Goal: Task Accomplishment & Management: Complete application form

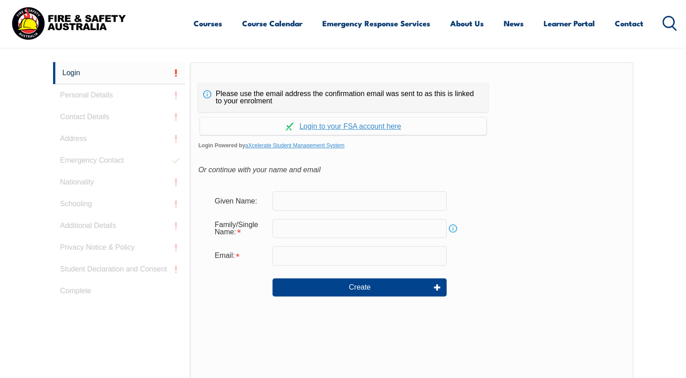
scroll to position [241, 0]
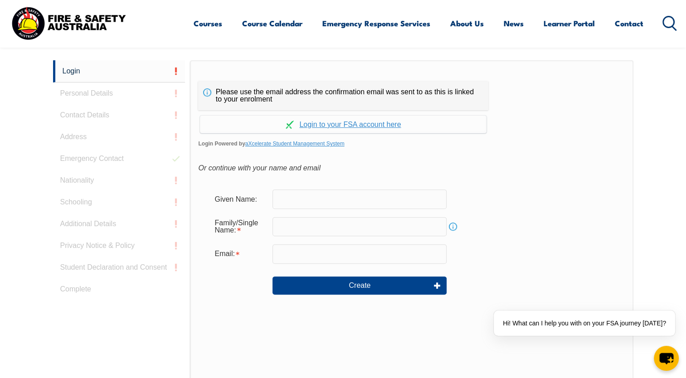
click at [318, 204] on input "text" at bounding box center [360, 199] width 174 height 19
type input "[PERSON_NAME]"
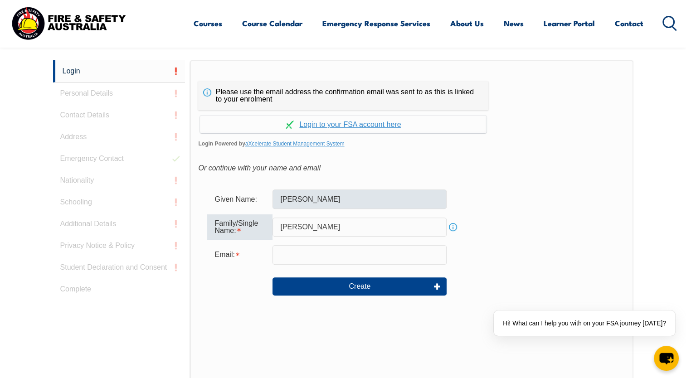
type input "[PERSON_NAME]"
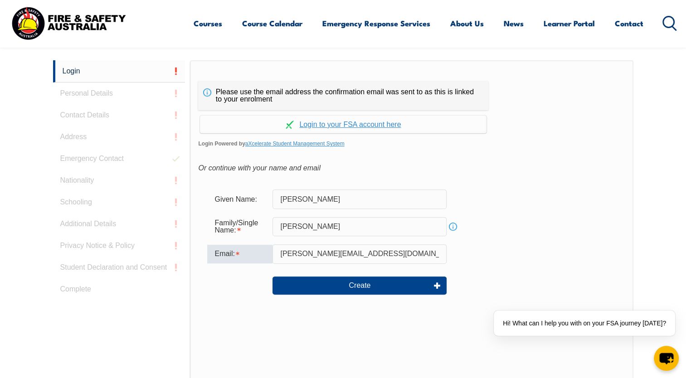
type input "alana.a.s@outlook.com"
click at [263, 281] on div at bounding box center [239, 286] width 65 height 10
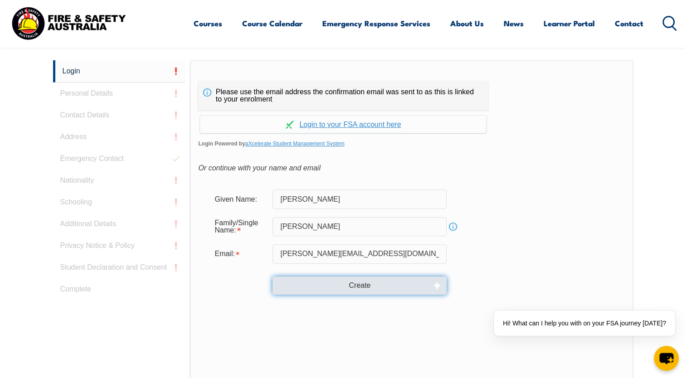
click at [348, 286] on button "Create" at bounding box center [360, 286] width 174 height 18
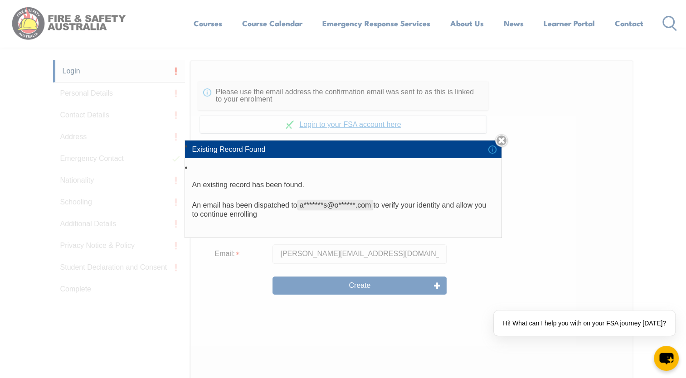
click at [332, 205] on span "a*******s@o******.com" at bounding box center [336, 205] width 76 height 10
drag, startPoint x: 332, startPoint y: 205, endPoint x: 314, endPoint y: 204, distance: 17.7
click at [314, 204] on span "a*******s@o******.com" at bounding box center [336, 205] width 76 height 10
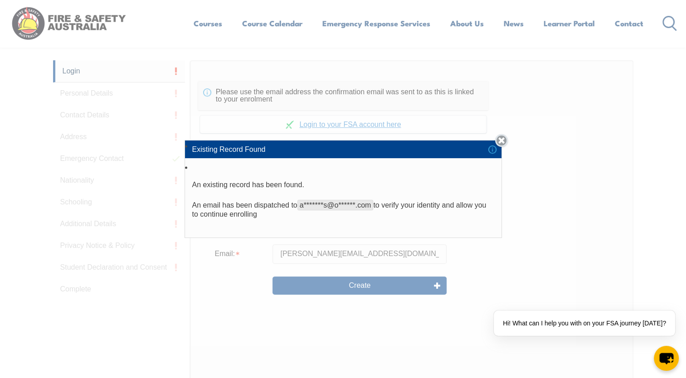
click at [505, 139] on link "Close" at bounding box center [501, 140] width 13 height 13
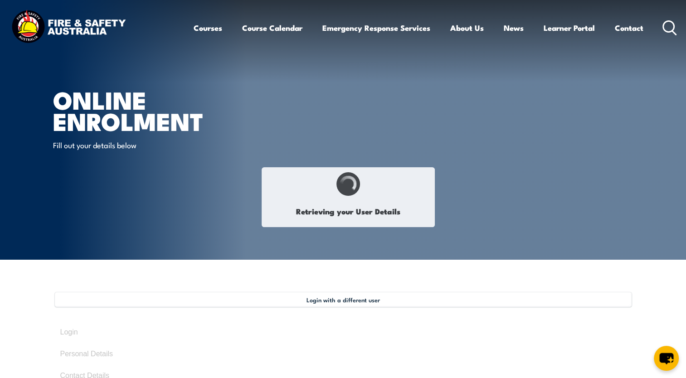
type input "[PERSON_NAME]"
type input "Sutherland"
type input "July 5, 1992"
type input "7VUAQUVJDU"
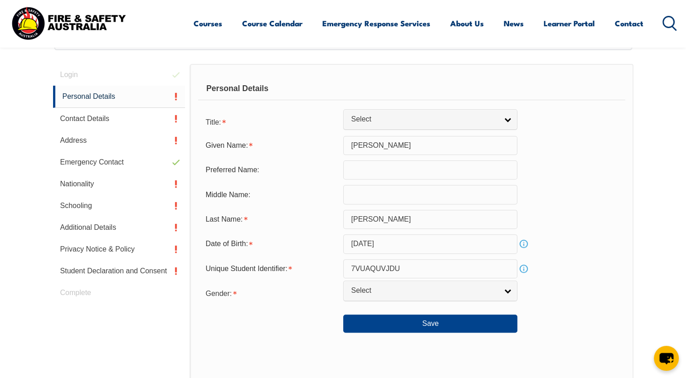
scroll to position [258, 0]
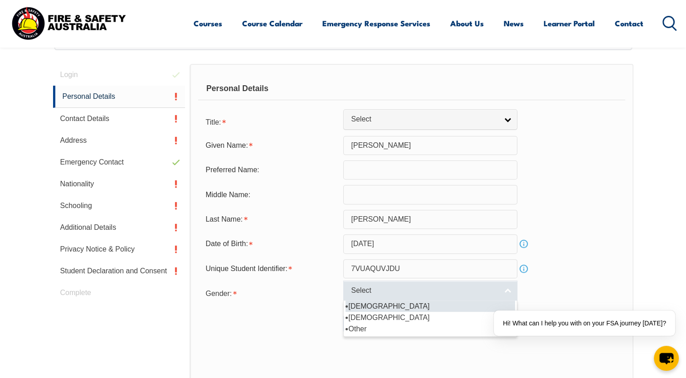
click at [379, 298] on link "Select" at bounding box center [430, 291] width 174 height 20
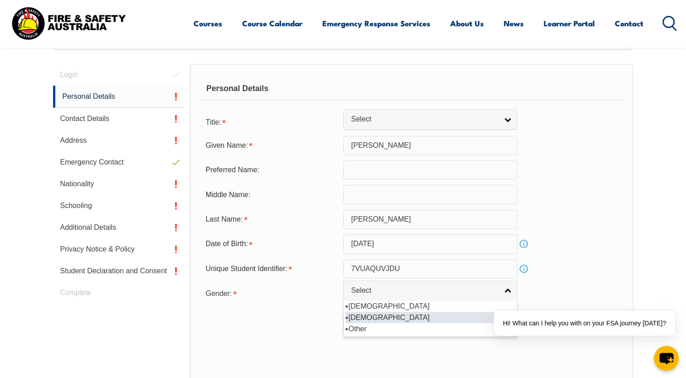
click at [377, 320] on li "[DEMOGRAPHIC_DATA]" at bounding box center [431, 317] width 170 height 11
select select "F"
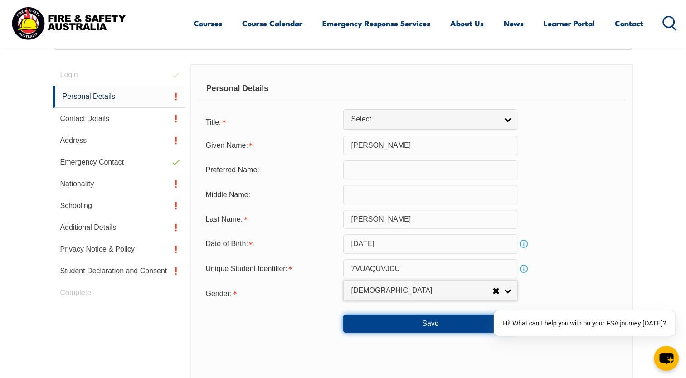
click at [377, 320] on button "Save" at bounding box center [430, 324] width 174 height 18
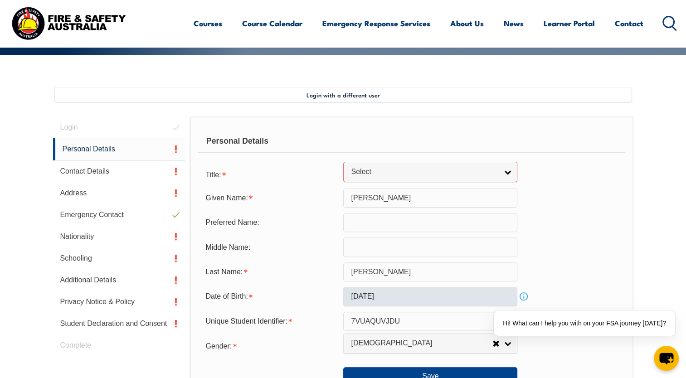
scroll to position [202, 0]
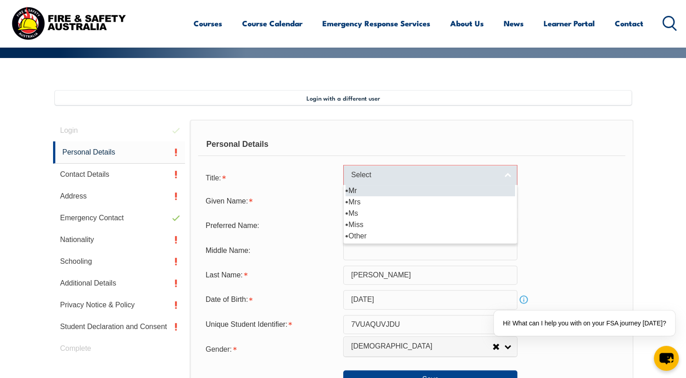
click at [355, 167] on link "Select" at bounding box center [430, 175] width 174 height 20
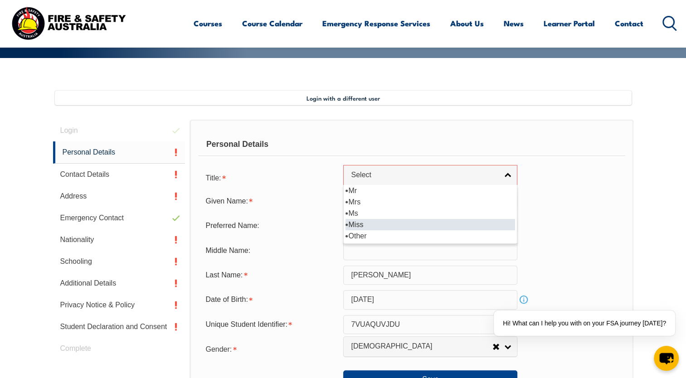
click at [369, 222] on li "Miss" at bounding box center [431, 224] width 170 height 11
select select "Miss"
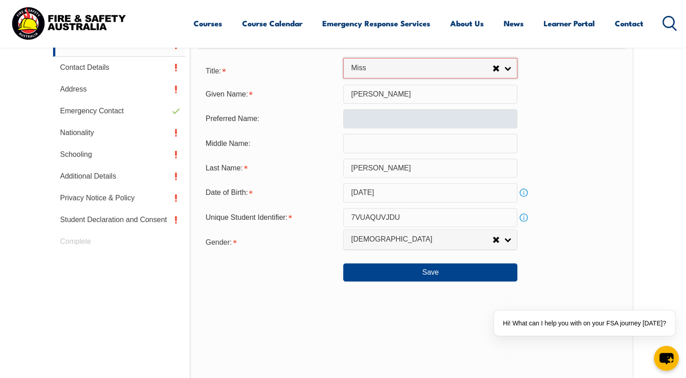
scroll to position [330, 0]
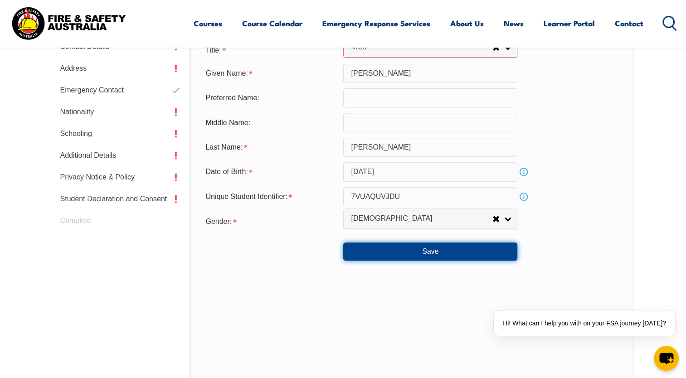
click at [418, 248] on button "Save" at bounding box center [430, 252] width 174 height 18
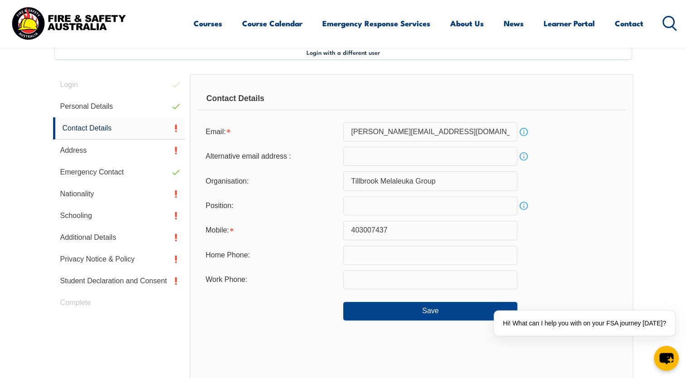
scroll to position [247, 0]
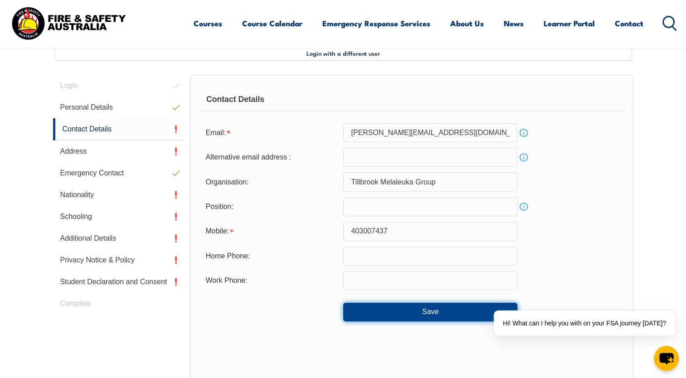
click at [361, 318] on button "Save" at bounding box center [430, 312] width 174 height 18
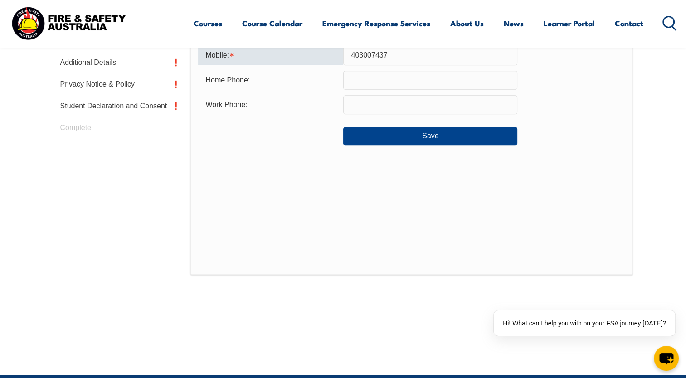
scroll to position [372, 0]
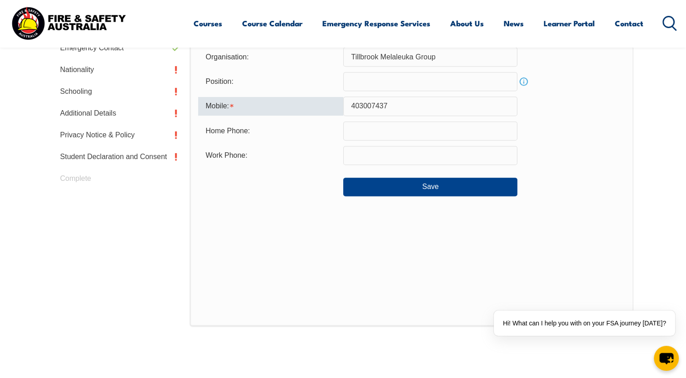
click at [354, 107] on input "403007437" at bounding box center [430, 106] width 174 height 19
type input "0403007437"
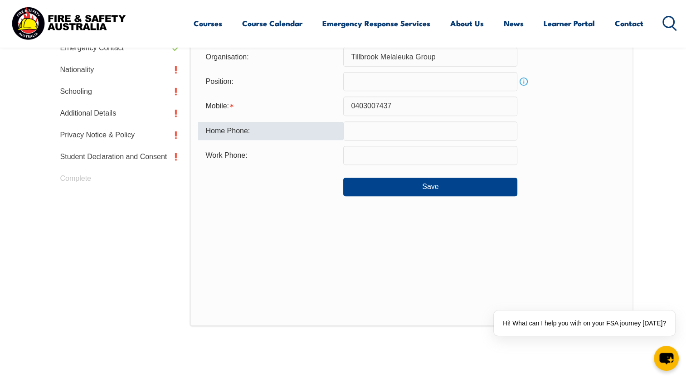
click at [389, 127] on input "text" at bounding box center [430, 131] width 174 height 19
click at [294, 188] on div "Save" at bounding box center [411, 183] width 427 height 25
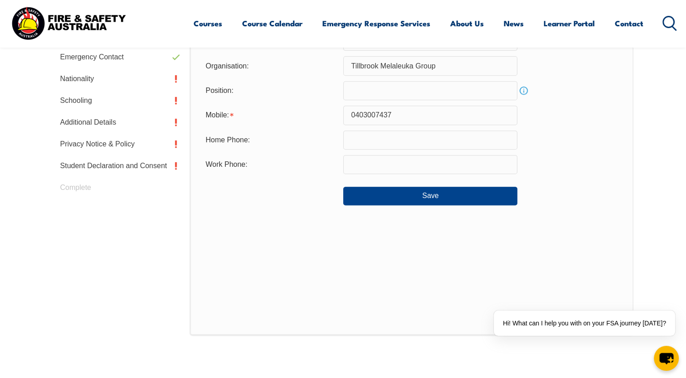
scroll to position [363, 0]
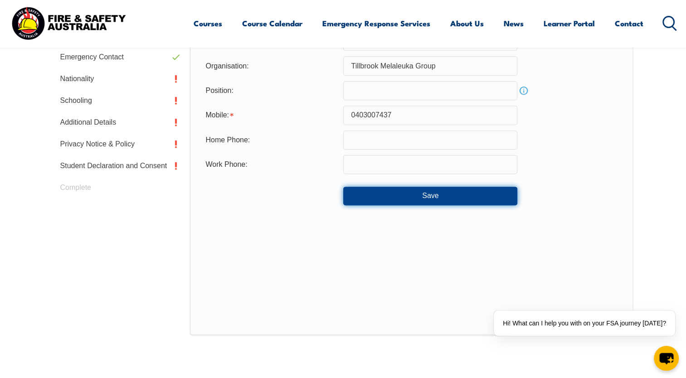
click at [402, 194] on button "Save" at bounding box center [430, 196] width 174 height 18
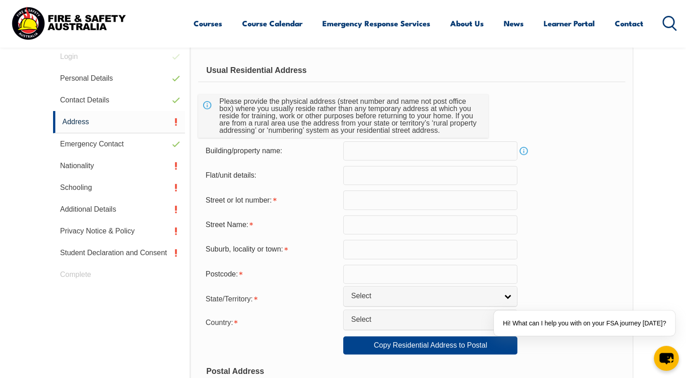
scroll to position [278, 0]
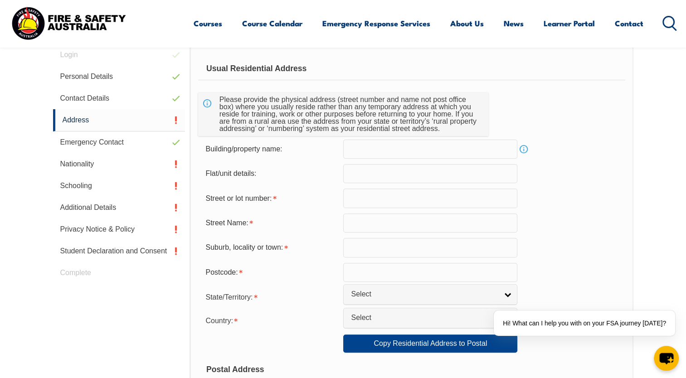
click at [378, 199] on input "text" at bounding box center [430, 198] width 174 height 19
type input "2 Marseille Gar"
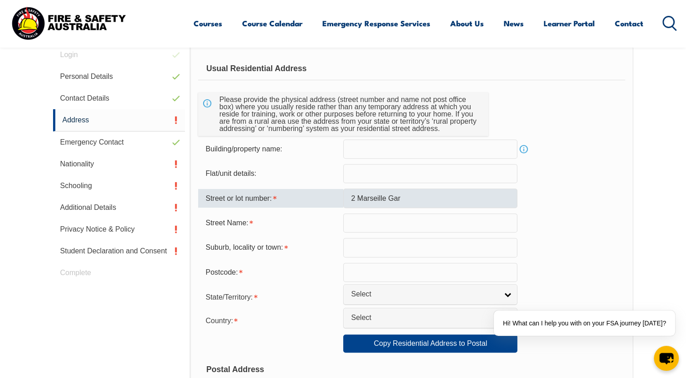
type input "[PERSON_NAME]"
type input "6112"
select select "WA"
select select "1101"
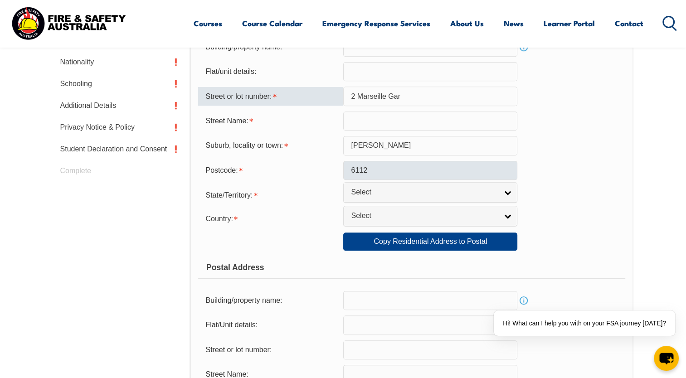
scroll to position [381, 0]
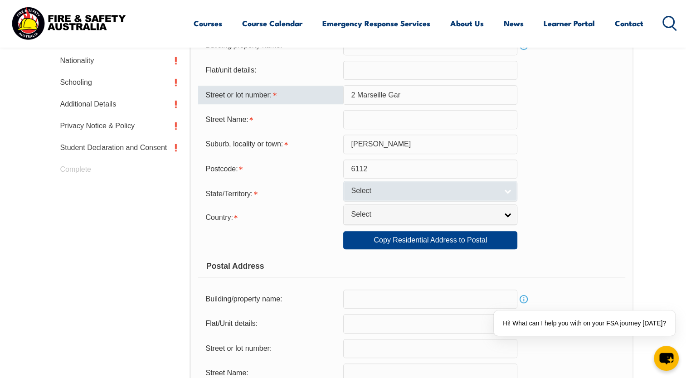
click at [366, 191] on span "Select" at bounding box center [424, 191] width 147 height 10
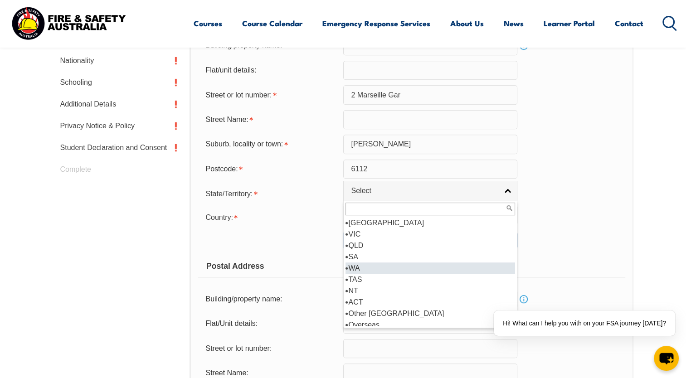
click at [361, 269] on li "WA" at bounding box center [431, 268] width 170 height 11
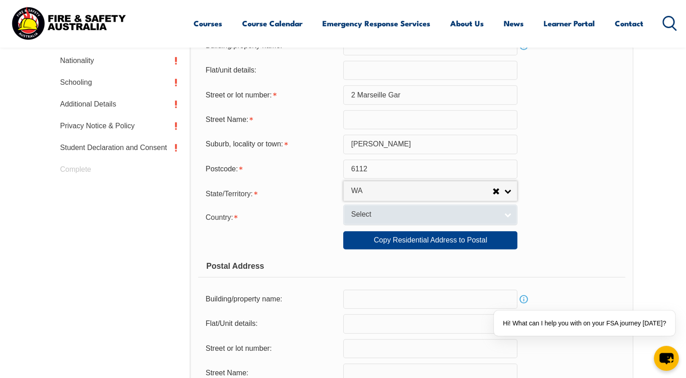
click at [385, 215] on span "Select" at bounding box center [424, 215] width 147 height 10
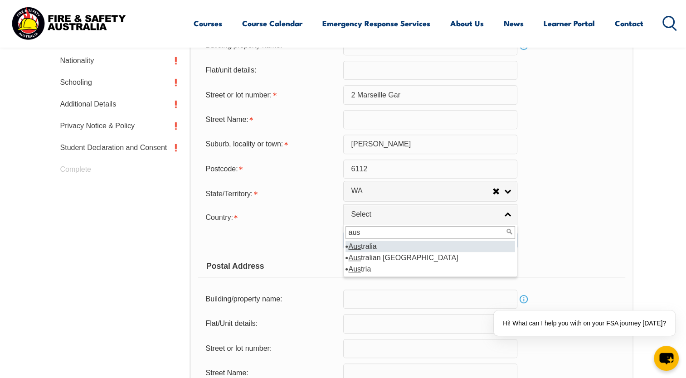
type input "aus"
click at [351, 248] on em "Aus" at bounding box center [354, 247] width 13 height 8
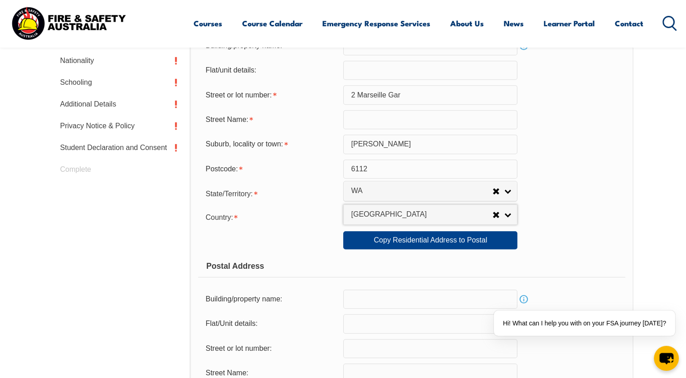
click at [388, 249] on form "Usual Residential Address Please provide the physical address (street number an…" at bounding box center [411, 244] width 427 height 581
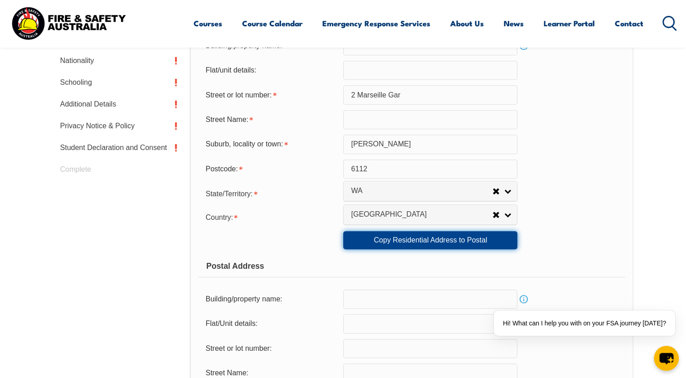
click at [370, 244] on link "Copy Residential Address to Postal" at bounding box center [430, 240] width 174 height 18
type input "2 Marseille Gar"
type input "Piara Waters"
select select "WA"
type input "6112"
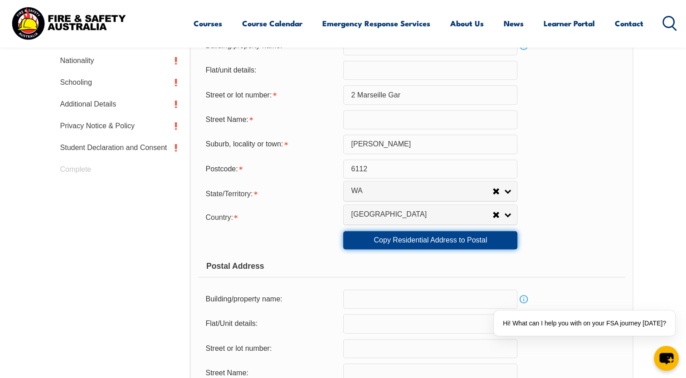
select select "1101"
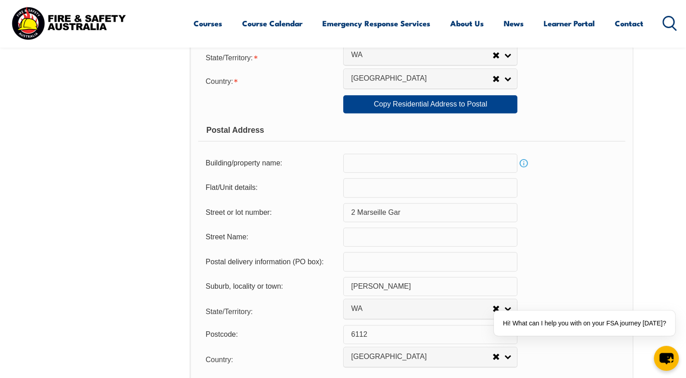
click at [417, 213] on input "2 Marseille Gar" at bounding box center [430, 212] width 174 height 19
click at [562, 210] on div "Street or lot number: 2 Marseille Gar" at bounding box center [411, 212] width 427 height 19
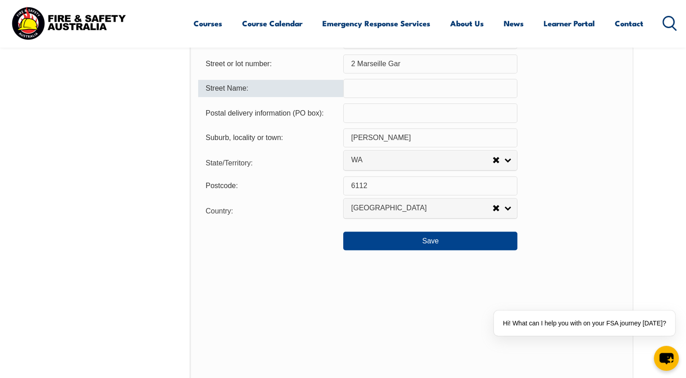
scroll to position [668, 0]
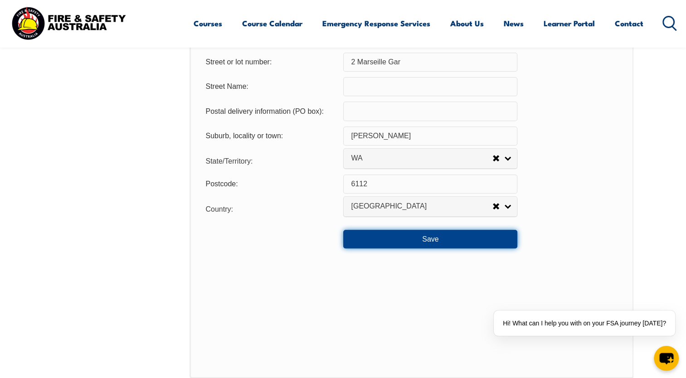
click at [414, 242] on button "Save" at bounding box center [430, 239] width 174 height 18
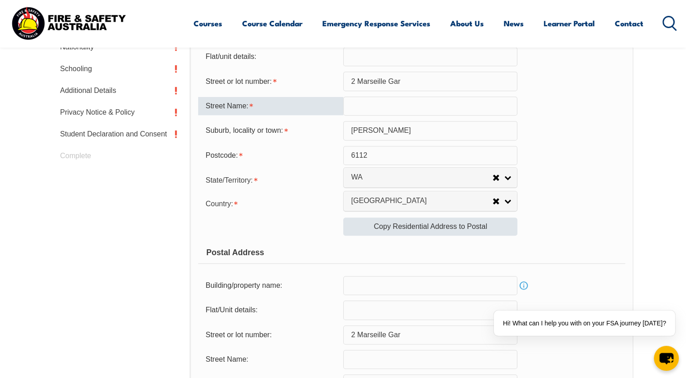
scroll to position [394, 0]
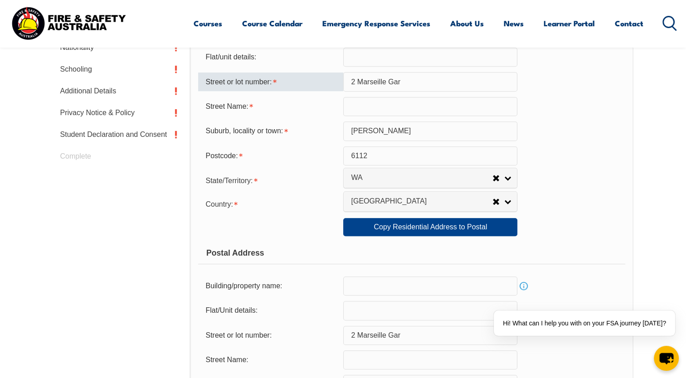
click at [358, 79] on input "2 Marseille Gar" at bounding box center [430, 81] width 174 height 19
click at [364, 80] on input "2 Marseille Gar" at bounding box center [430, 81] width 174 height 19
click at [354, 81] on input "2 Marseille Gar" at bounding box center [430, 81] width 174 height 19
type input "r"
type input "2"
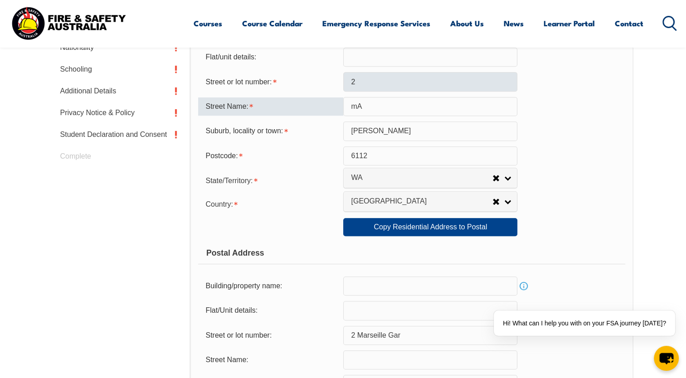
type input "m"
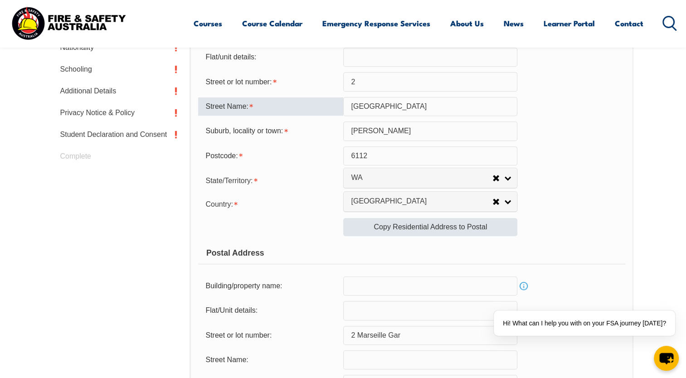
type input "Marseille Gardens"
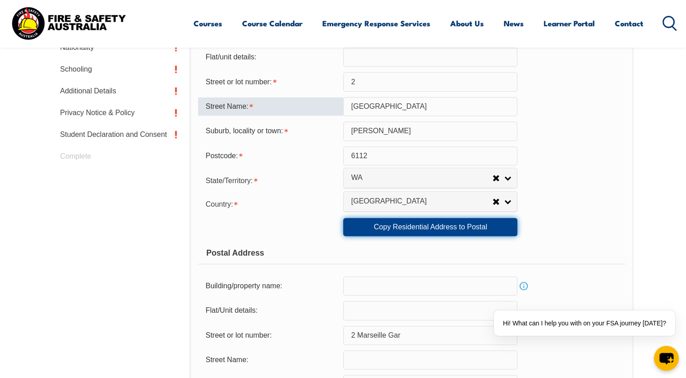
click at [411, 232] on link "Copy Residential Address to Postal" at bounding box center [430, 227] width 174 height 18
type input "2"
type input "Marseille Gardens"
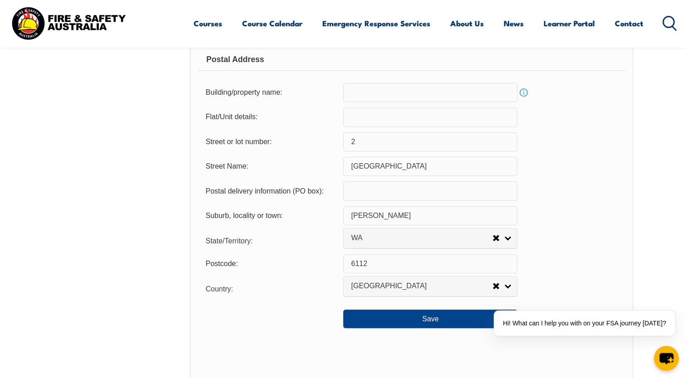
scroll to position [588, 0]
click at [385, 314] on button "Save" at bounding box center [430, 318] width 174 height 18
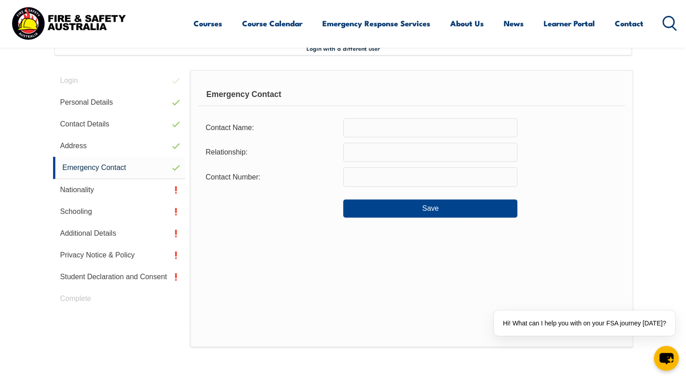
scroll to position [247, 0]
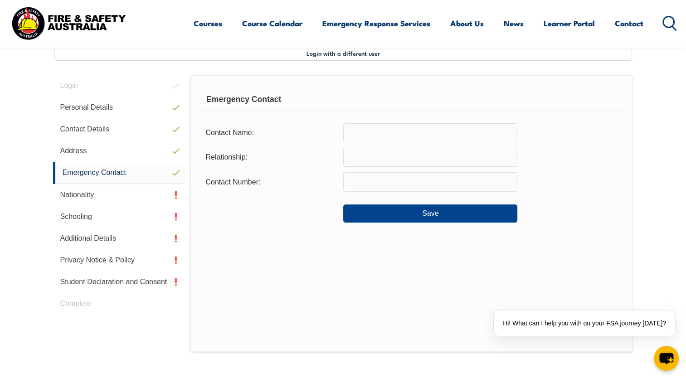
click at [387, 126] on input "text" at bounding box center [430, 132] width 174 height 19
type input "Y"
type input "Tanika Ashton"
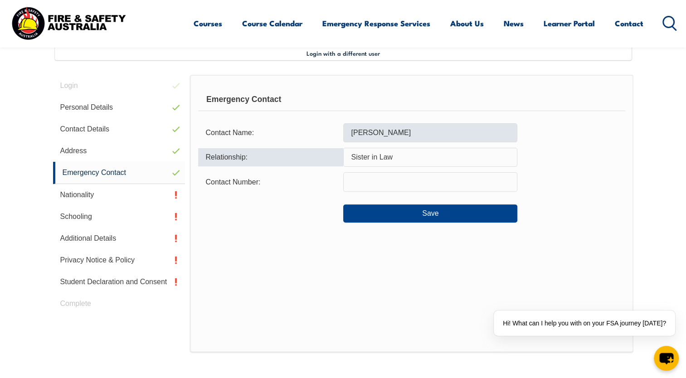
type input "Sister in Law"
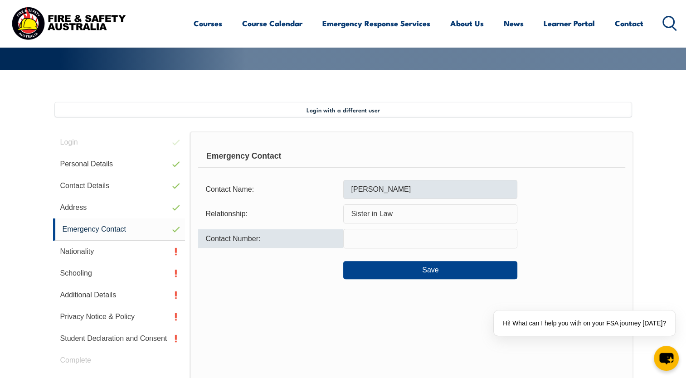
scroll to position [190, 0]
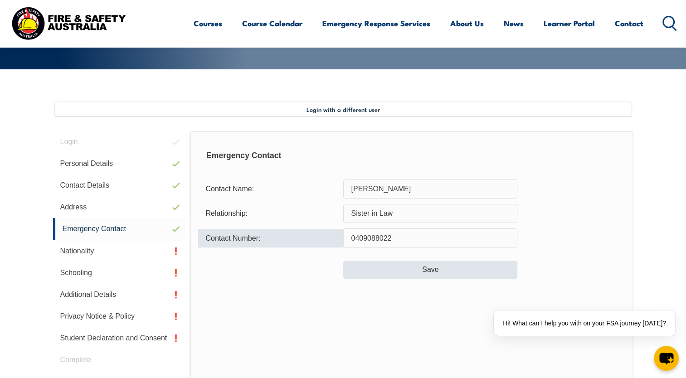
type input "0409088022"
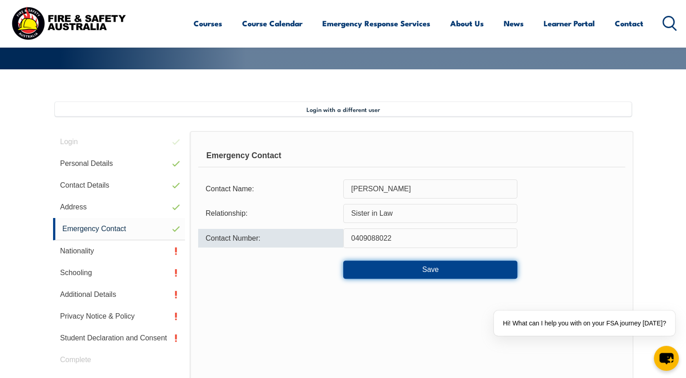
click at [456, 268] on button "Save" at bounding box center [430, 270] width 174 height 18
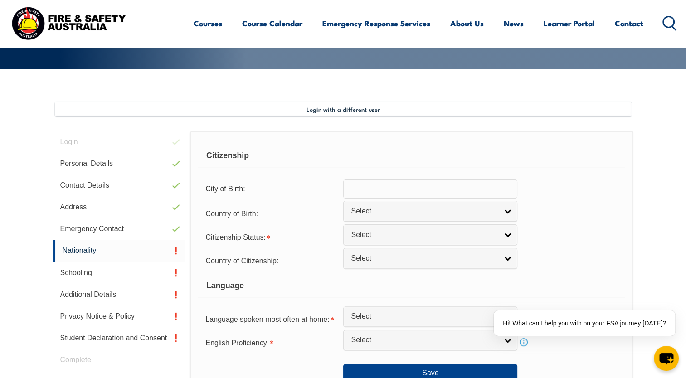
scroll to position [247, 0]
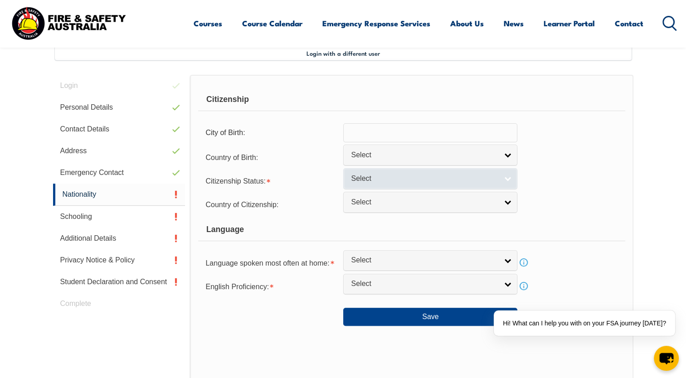
click at [386, 181] on span "Select" at bounding box center [424, 179] width 147 height 10
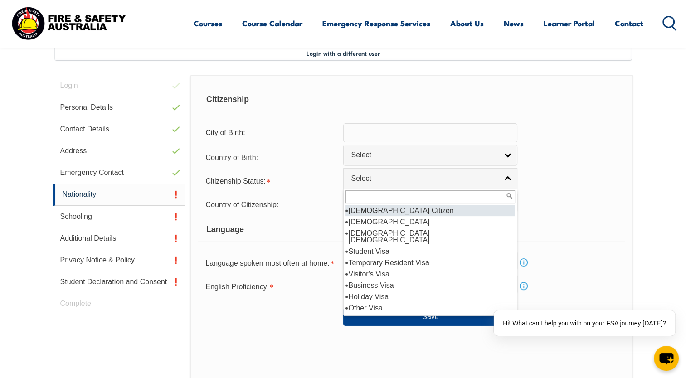
click at [373, 208] on li "Australian Citizen" at bounding box center [431, 210] width 170 height 11
select select "1"
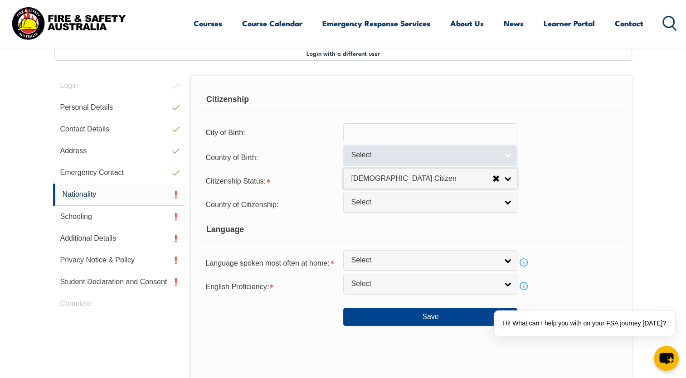
click at [383, 155] on span "Select" at bounding box center [424, 156] width 147 height 10
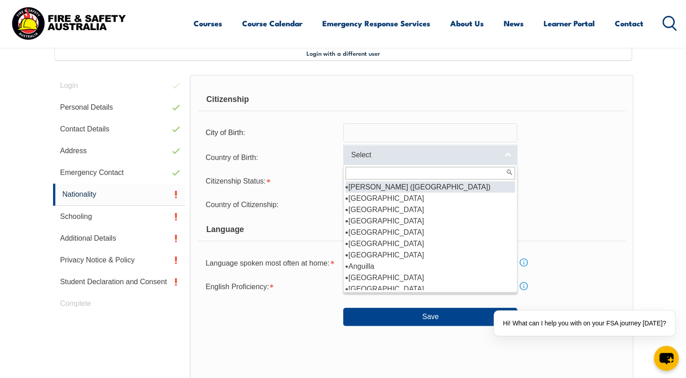
click at [383, 155] on span "Select" at bounding box center [424, 156] width 147 height 10
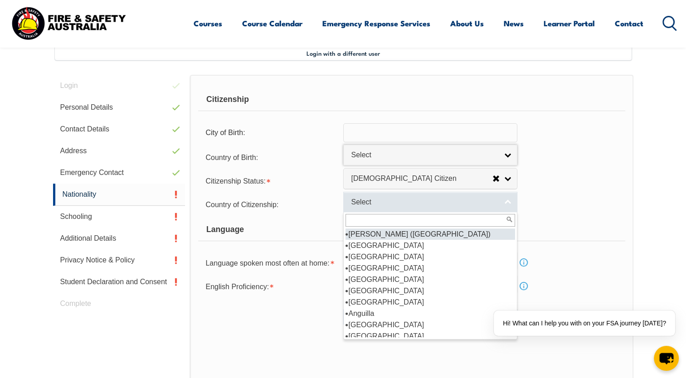
click at [366, 207] on link "Select" at bounding box center [430, 202] width 174 height 20
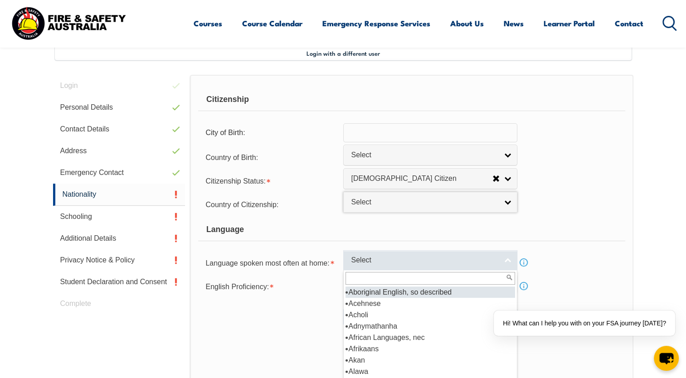
click at [376, 264] on span "Select" at bounding box center [424, 261] width 147 height 10
type input "en"
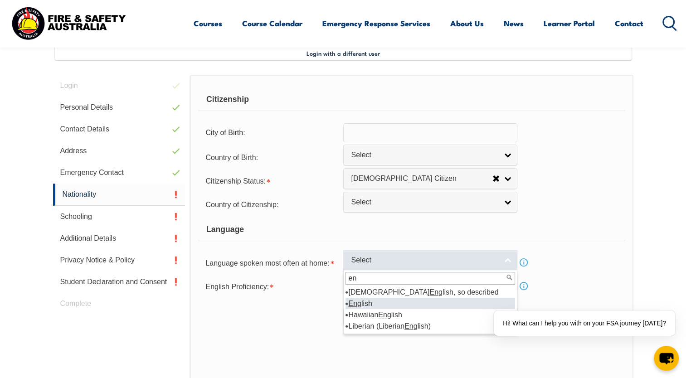
select select "1201"
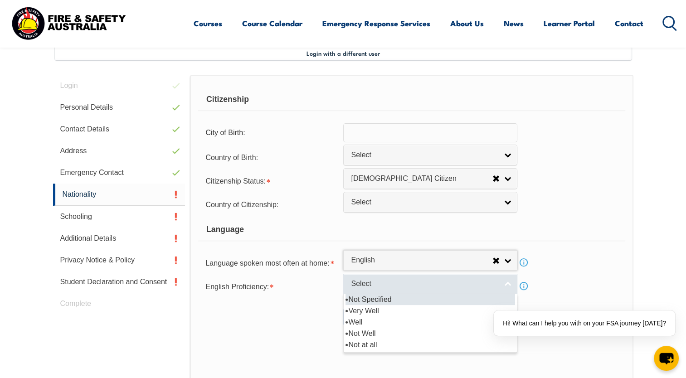
click at [379, 274] on link "Select" at bounding box center [430, 284] width 174 height 20
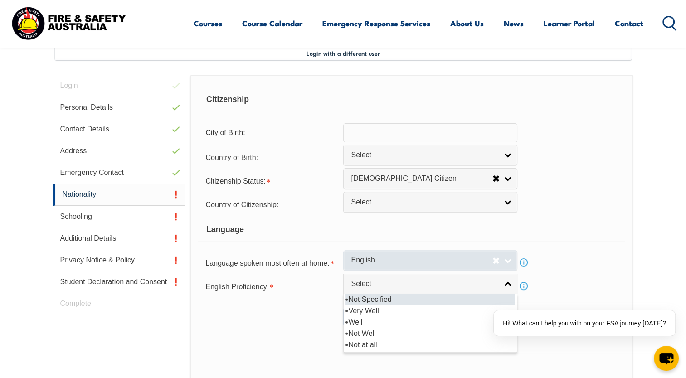
click at [361, 260] on span "English" at bounding box center [422, 261] width 142 height 10
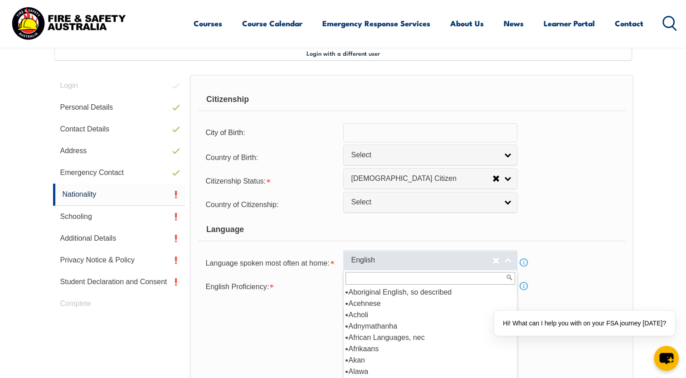
scroll to position [1043, 0]
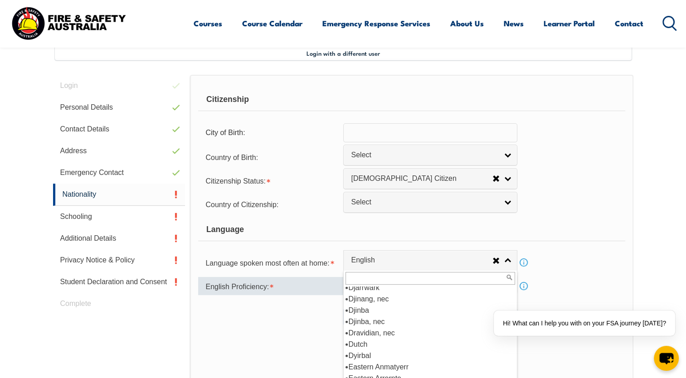
click at [317, 288] on div "English Proficiency:" at bounding box center [270, 286] width 145 height 18
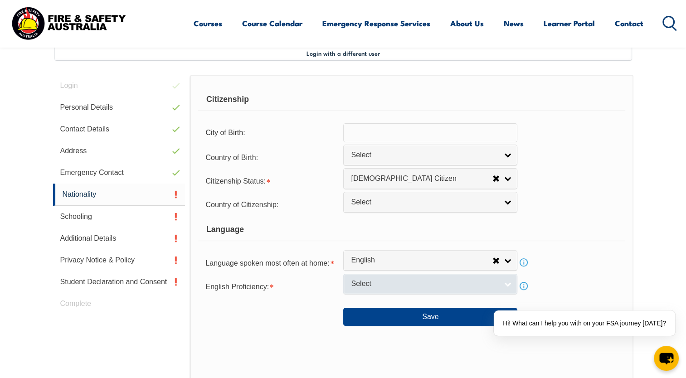
click at [377, 287] on span "Select" at bounding box center [424, 284] width 147 height 10
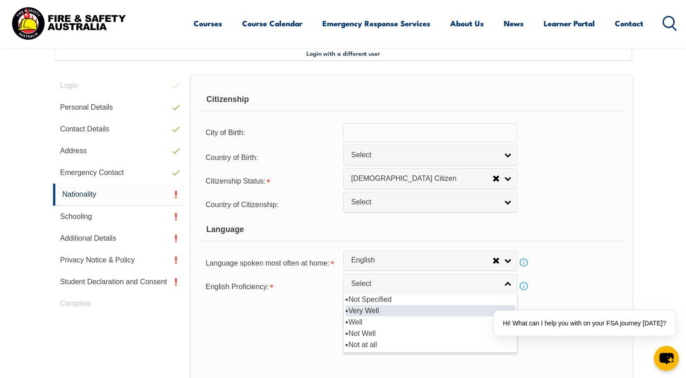
click at [368, 312] on li "Very Well" at bounding box center [431, 310] width 170 height 11
select select "1"
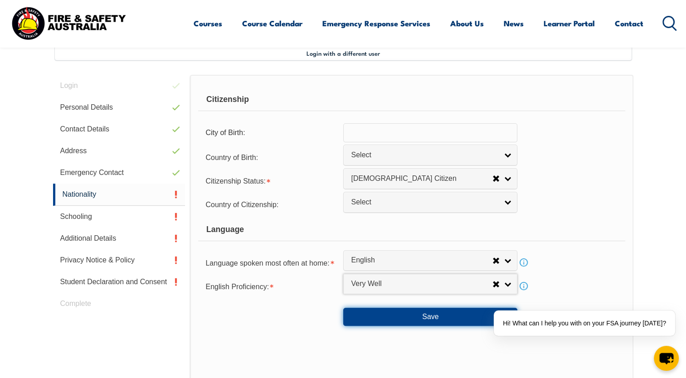
click at [385, 325] on button "Save" at bounding box center [430, 317] width 174 height 18
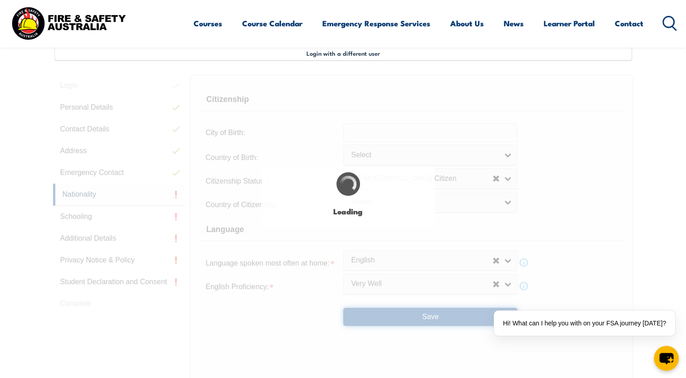
scroll to position [0, 0]
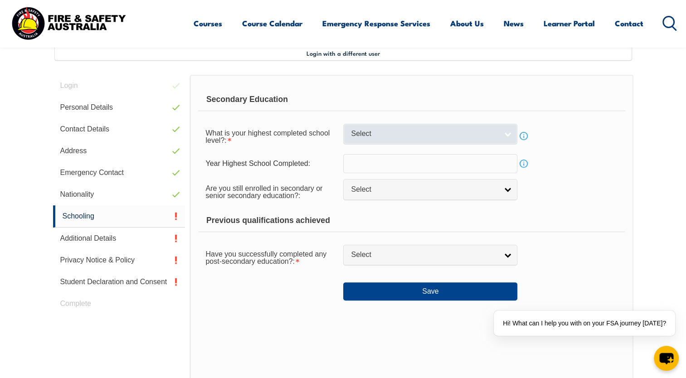
click at [388, 135] on span "Select" at bounding box center [424, 134] width 147 height 10
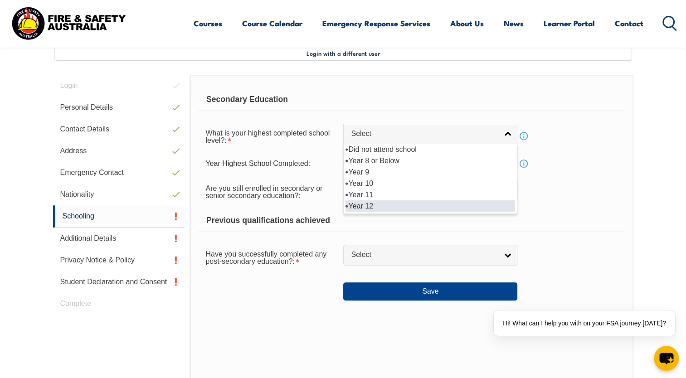
click at [384, 205] on li "Year 12" at bounding box center [431, 205] width 170 height 11
select select "12"
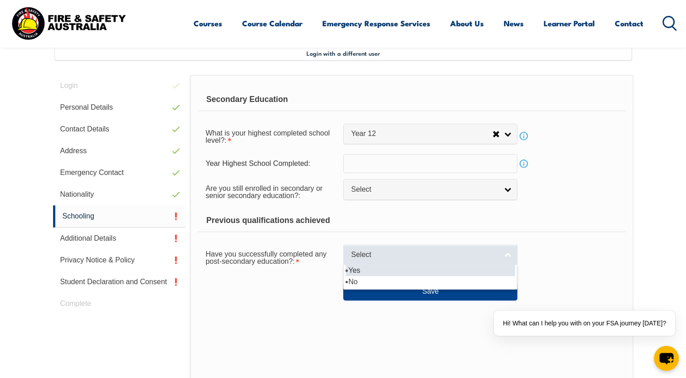
click at [376, 254] on span "Select" at bounding box center [424, 255] width 147 height 10
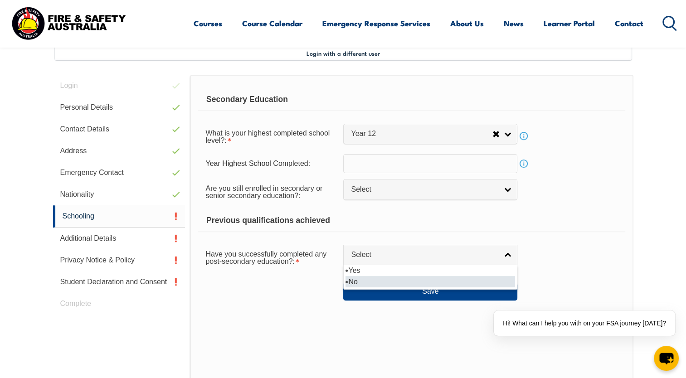
click at [370, 278] on li "No" at bounding box center [431, 281] width 170 height 11
select select "false"
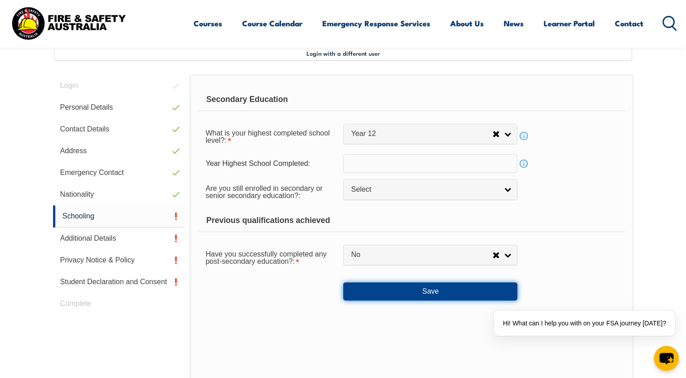
click at [368, 291] on button "Save" at bounding box center [430, 292] width 174 height 18
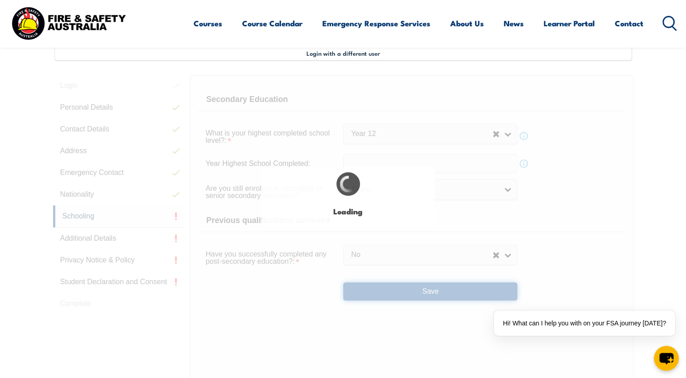
select select
select select "false"
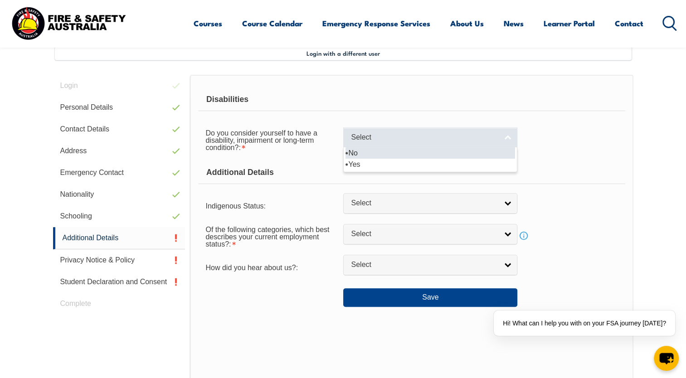
click at [388, 139] on span "Select" at bounding box center [424, 138] width 147 height 10
click at [390, 153] on li "No" at bounding box center [431, 152] width 170 height 11
select select "false"
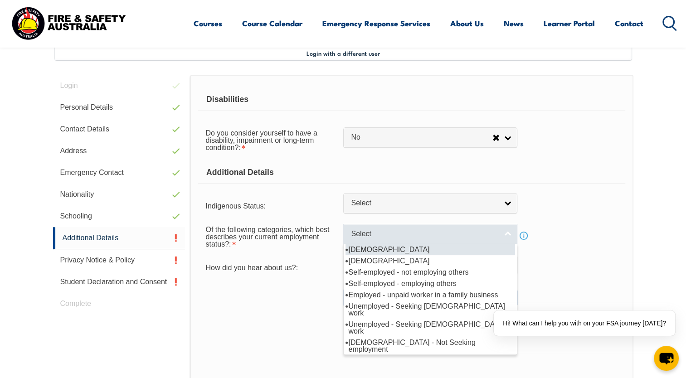
click at [368, 233] on span "Select" at bounding box center [424, 234] width 147 height 10
click at [367, 250] on li "Full-time employee" at bounding box center [431, 249] width 170 height 11
select select "1"
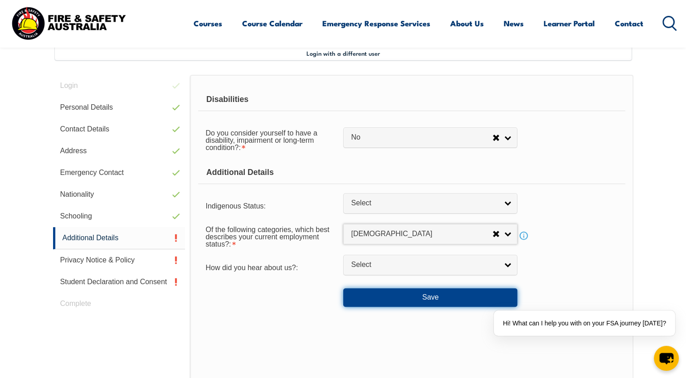
click at [372, 294] on button "Save" at bounding box center [430, 297] width 174 height 18
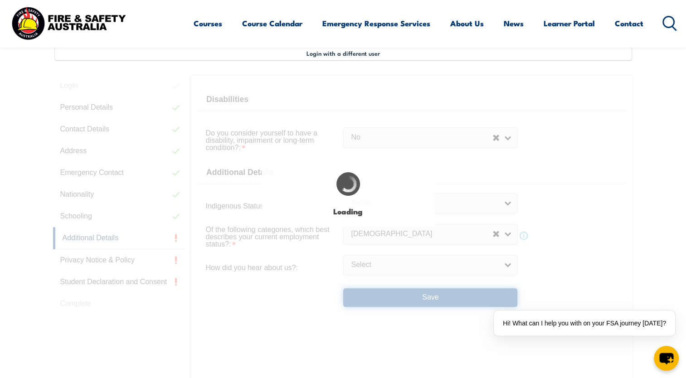
select select "false"
select select
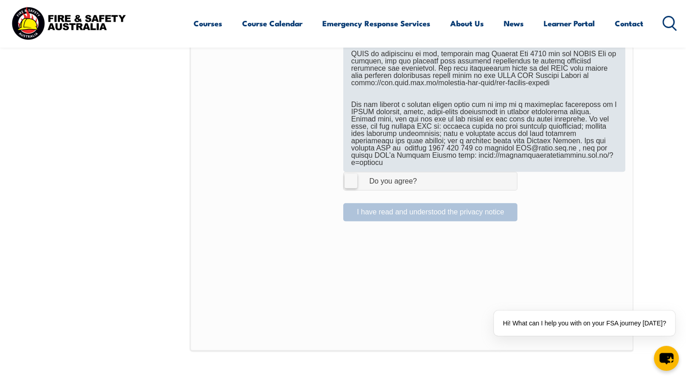
scroll to position [591, 0]
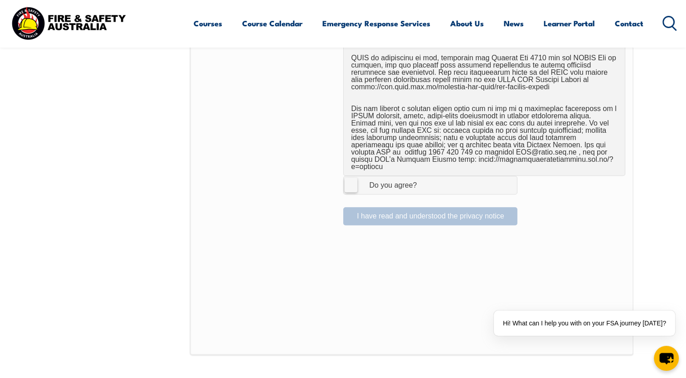
click at [346, 180] on label "I Agree Do you agree?" at bounding box center [430, 185] width 174 height 18
click at [424, 180] on input "I Agree Do you agree?" at bounding box center [431, 184] width 15 height 17
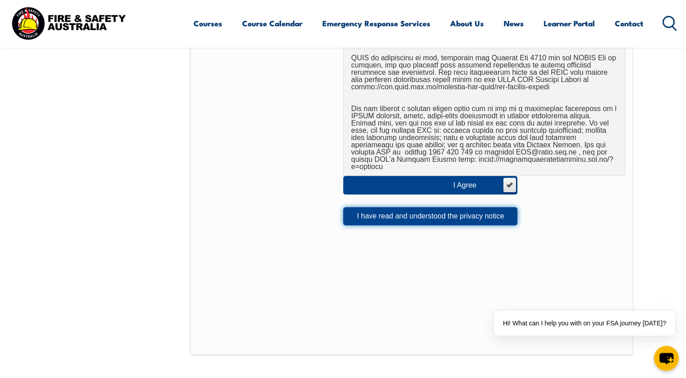
click at [403, 208] on button "I have read and understood the privacy notice" at bounding box center [430, 216] width 174 height 18
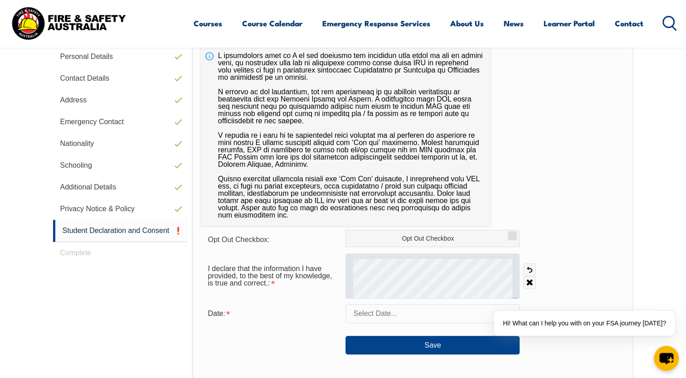
scroll to position [297, 0]
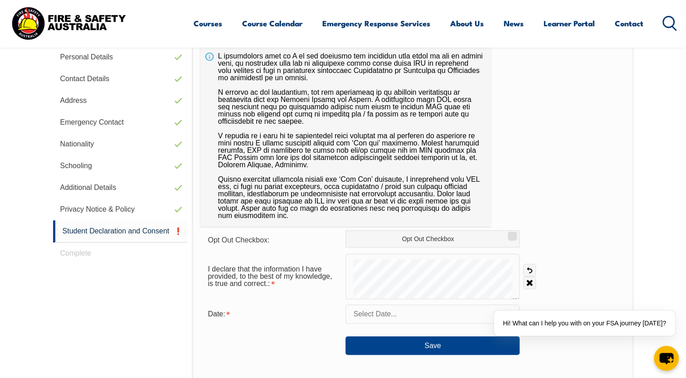
click at [377, 312] on input "text" at bounding box center [433, 314] width 174 height 19
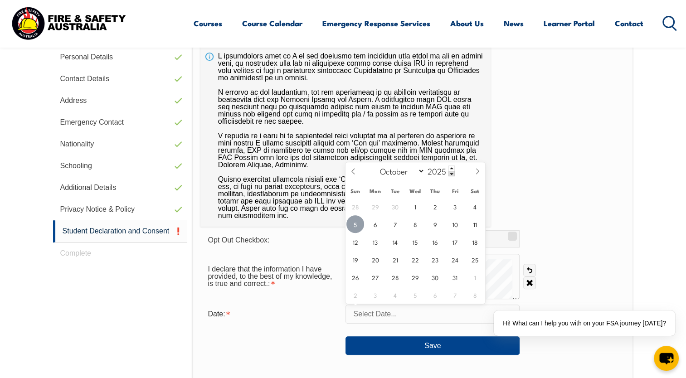
click at [356, 222] on span "5" at bounding box center [355, 224] width 18 height 18
type input "October 5, 2025"
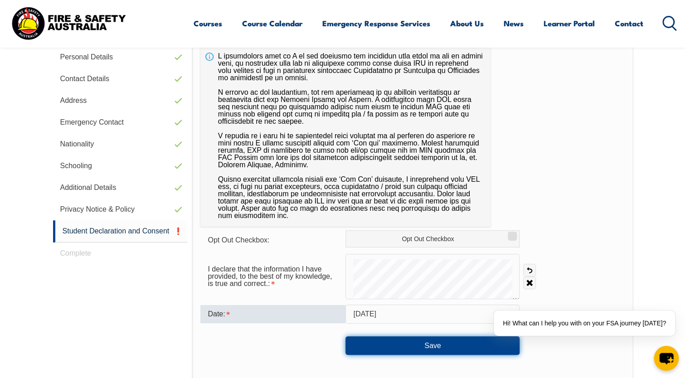
click at [378, 348] on button "Save" at bounding box center [433, 346] width 174 height 18
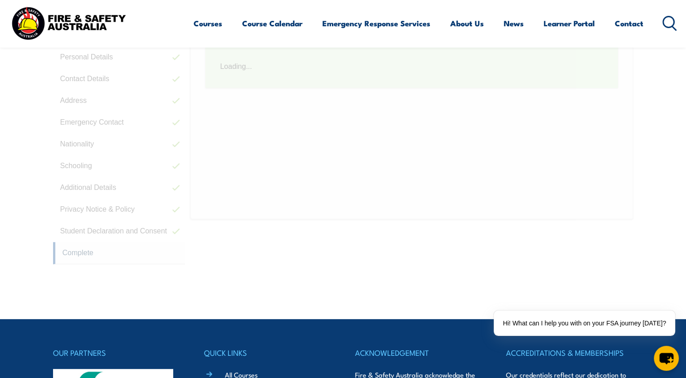
scroll to position [247, 0]
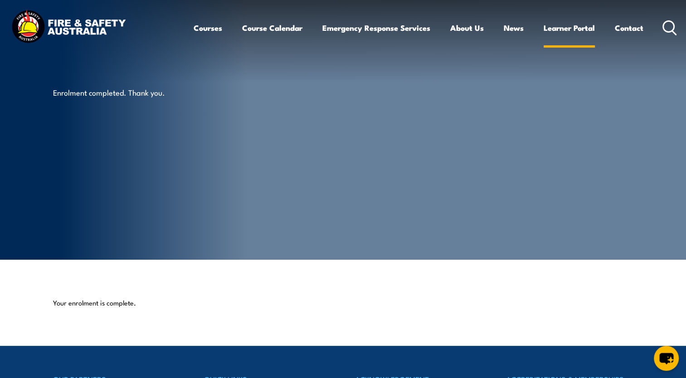
click at [585, 32] on link "Learner Portal" at bounding box center [569, 28] width 51 height 24
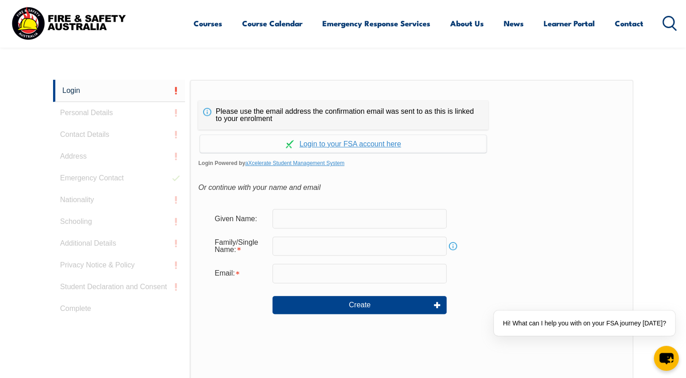
scroll to position [241, 0]
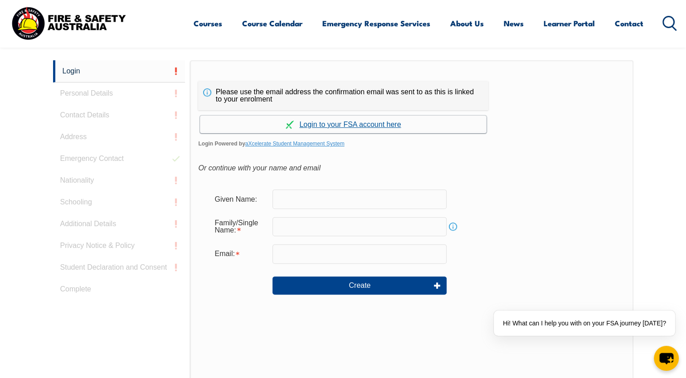
click at [361, 122] on link "Continue with aXcelerate" at bounding box center [343, 125] width 287 height 18
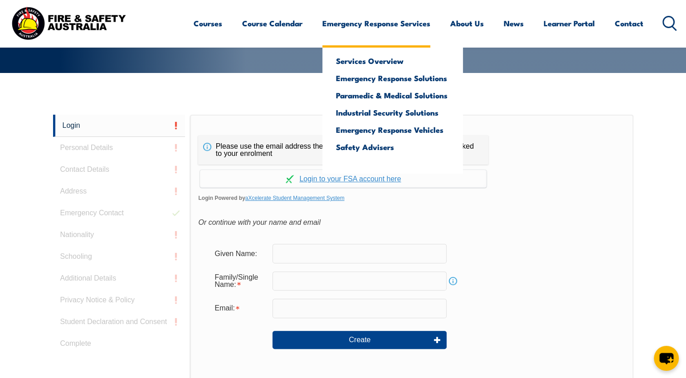
scroll to position [256, 0]
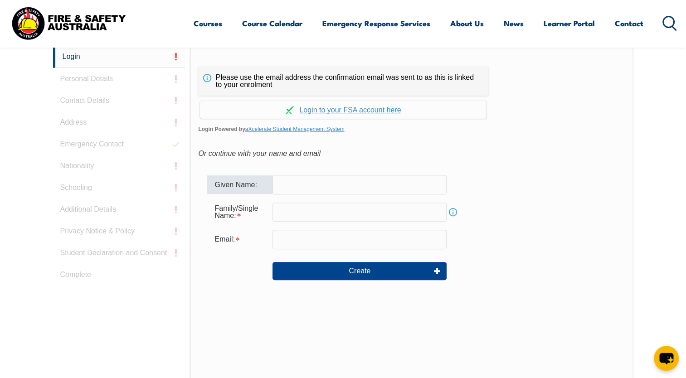
click at [305, 182] on input "text" at bounding box center [360, 184] width 174 height 19
click at [331, 150] on div "Or continue with your name and email" at bounding box center [411, 154] width 427 height 14
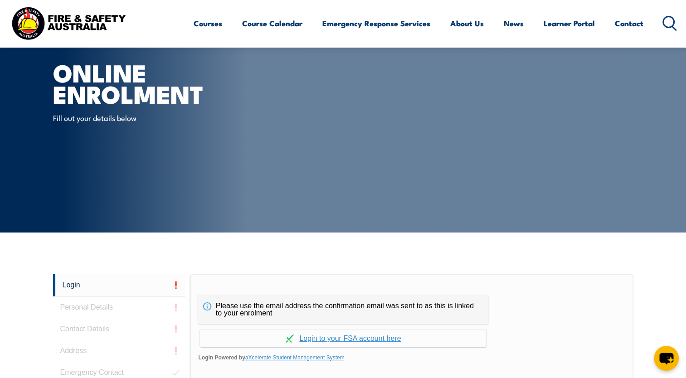
scroll to position [0, 0]
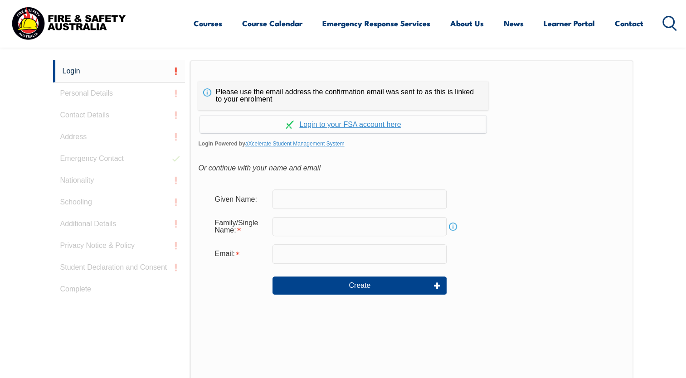
scroll to position [242, 0]
click at [289, 197] on input "text" at bounding box center [360, 198] width 174 height 19
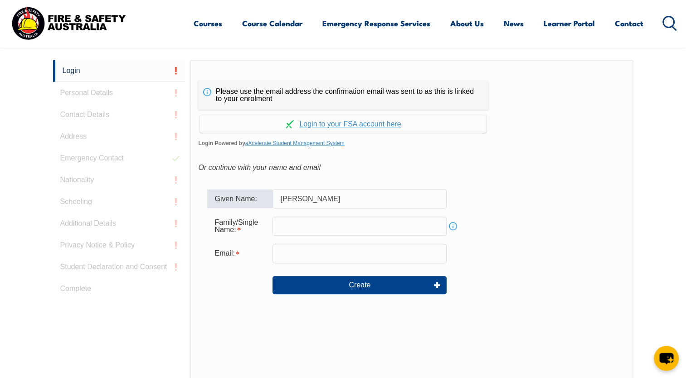
type input "[PERSON_NAME]"
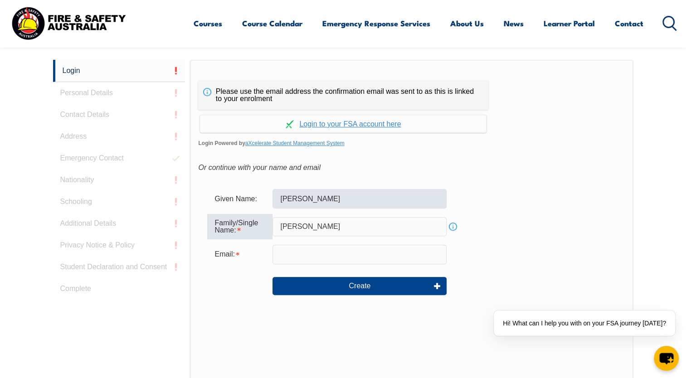
type input "[PERSON_NAME]"
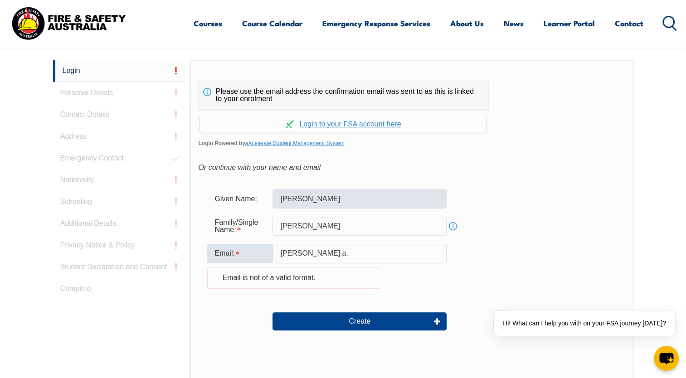
type input "[PERSON_NAME][EMAIL_ADDRESS][DOMAIN_NAME]"
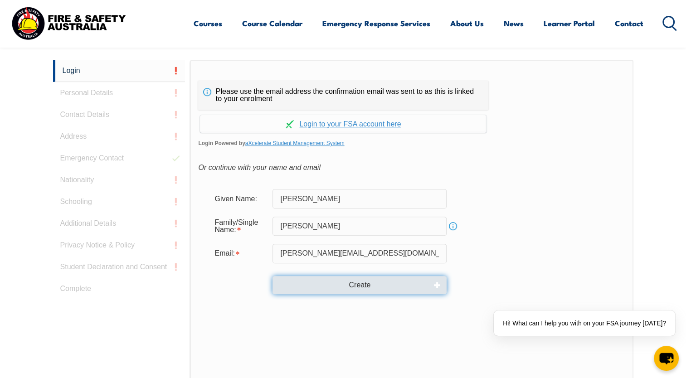
click at [345, 286] on button "Create" at bounding box center [360, 285] width 174 height 18
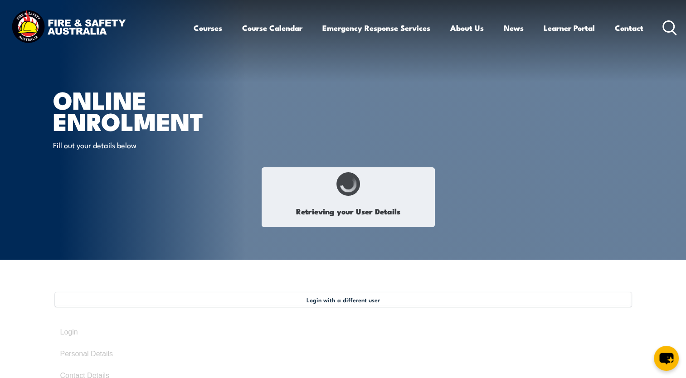
select select "Miss"
type input "[PERSON_NAME]"
type input "[DATE]"
type input "7VUAQUVJDU"
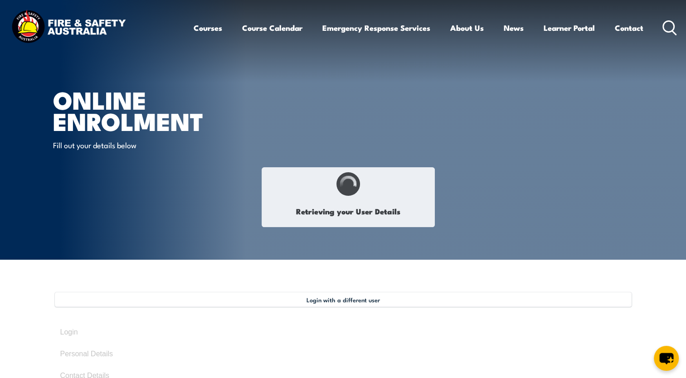
select select "F"
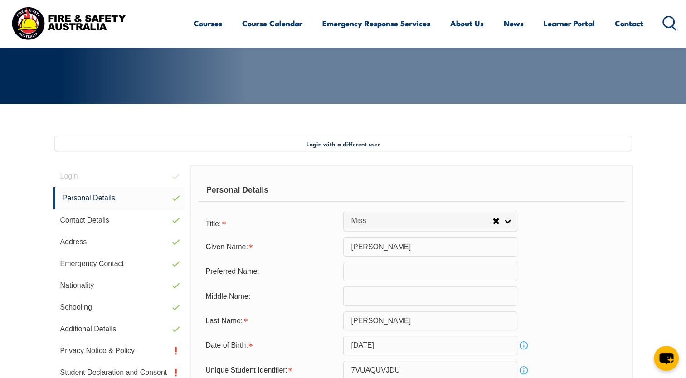
scroll to position [247, 0]
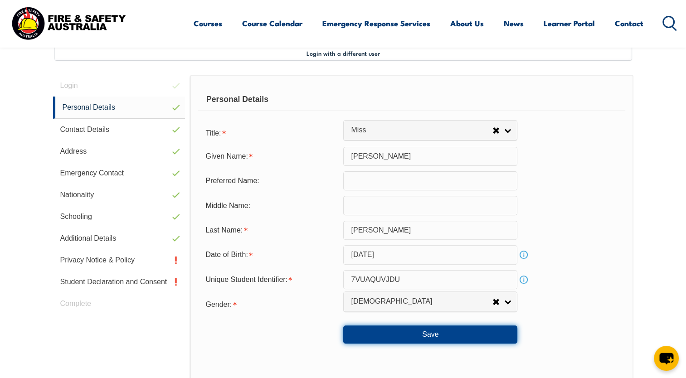
click at [433, 337] on button "Save" at bounding box center [430, 335] width 174 height 18
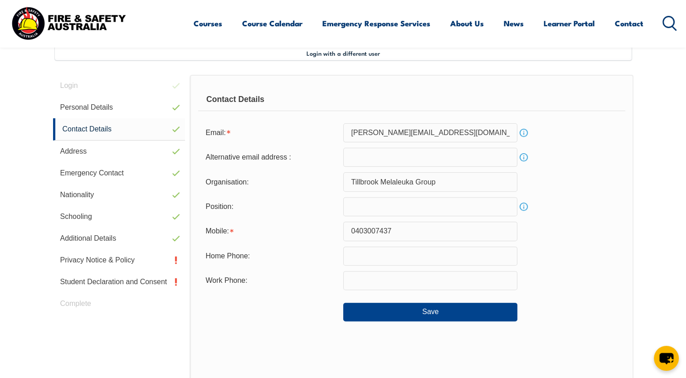
scroll to position [258, 0]
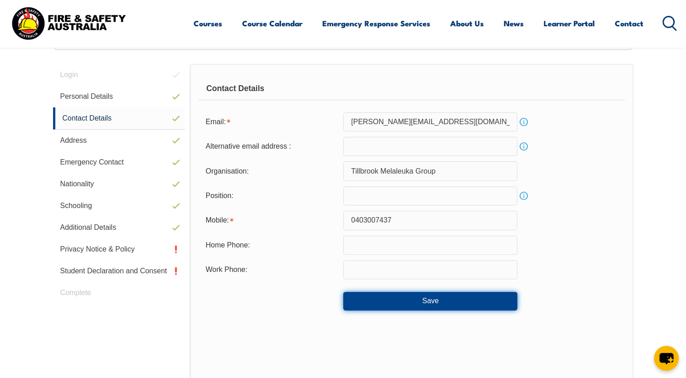
click at [445, 304] on button "Save" at bounding box center [430, 301] width 174 height 18
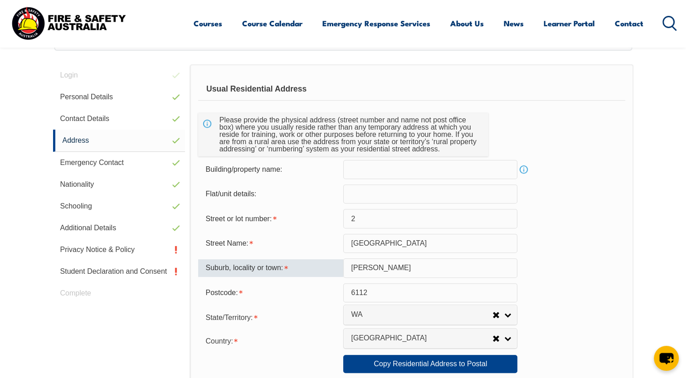
scroll to position [247, 0]
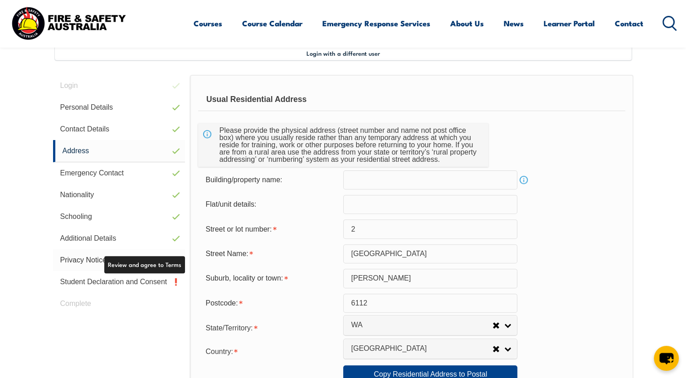
click at [86, 253] on link "Privacy Notice & Policy" at bounding box center [119, 260] width 132 height 22
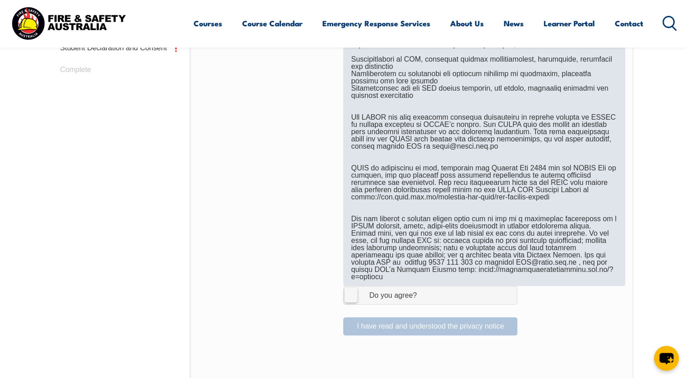
scroll to position [482, 0]
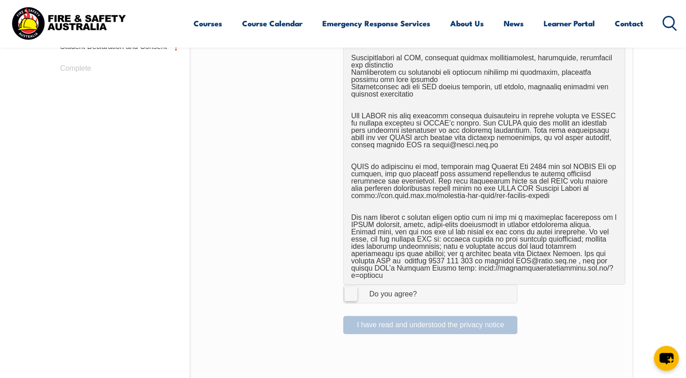
click at [354, 287] on label "I Agree Do you agree?" at bounding box center [430, 294] width 174 height 18
click at [424, 287] on input "I Agree Do you agree?" at bounding box center [431, 293] width 15 height 17
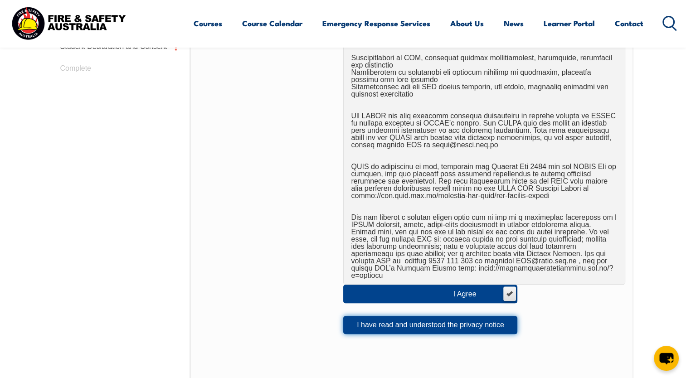
click at [375, 320] on button "I have read and understood the privacy notice" at bounding box center [430, 325] width 174 height 18
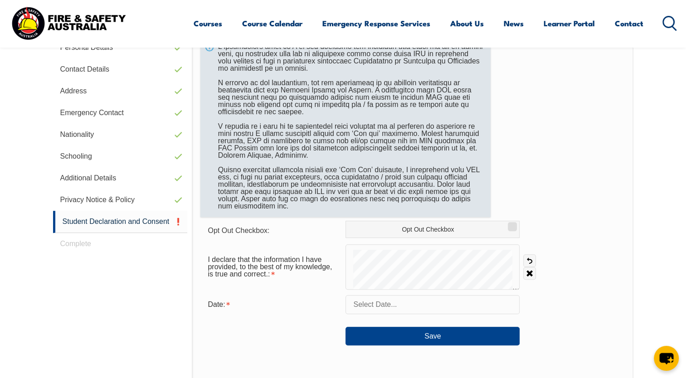
scroll to position [307, 0]
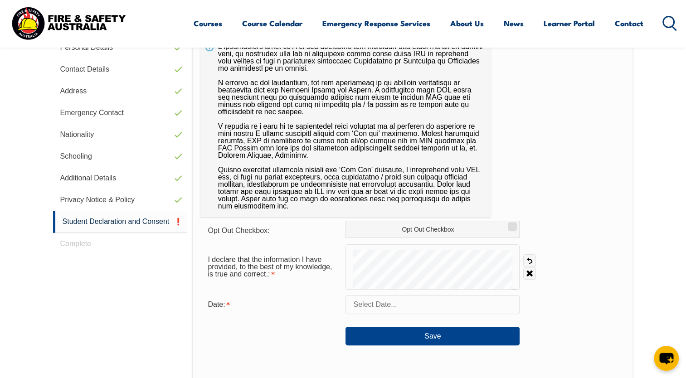
click at [413, 242] on form "Opt Out Checkbox: Opt Out Checkbox I declare that the information I have provid…" at bounding box center [412, 283] width 425 height 125
click at [384, 304] on input "text" at bounding box center [433, 304] width 174 height 19
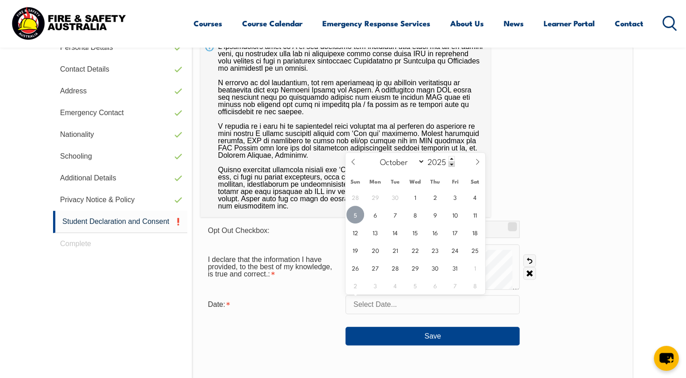
click at [359, 210] on span "5" at bounding box center [355, 215] width 18 height 18
type input "[DATE]"
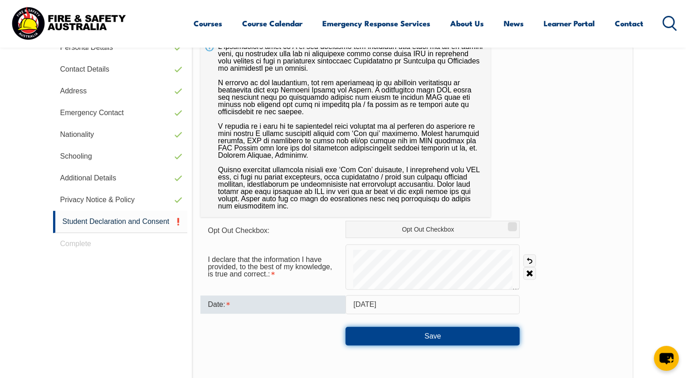
click at [371, 338] on button "Save" at bounding box center [433, 336] width 174 height 18
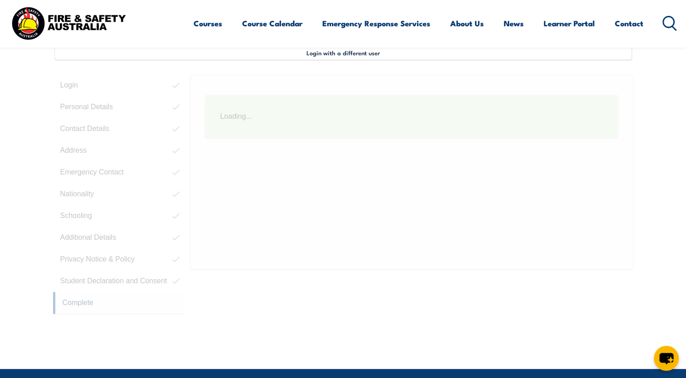
scroll to position [247, 0]
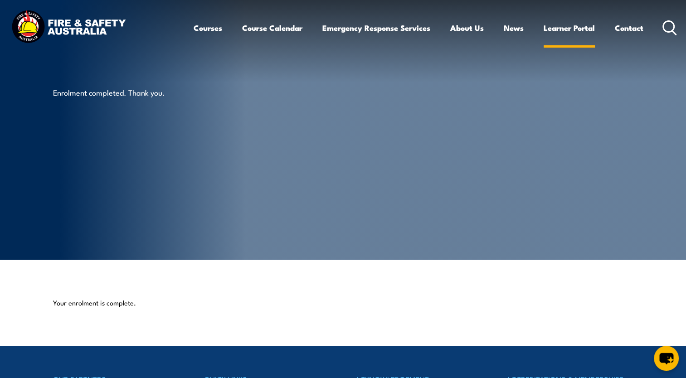
click at [566, 31] on link "Learner Portal" at bounding box center [569, 28] width 51 height 24
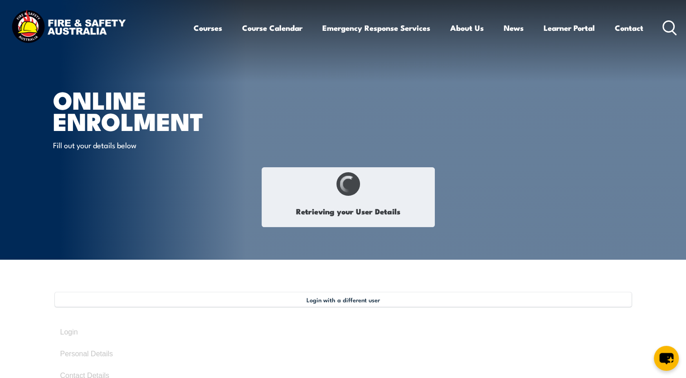
select select "Miss"
type input "[PERSON_NAME]"
type input "[DATE]"
type input "7VUAQUVJDU"
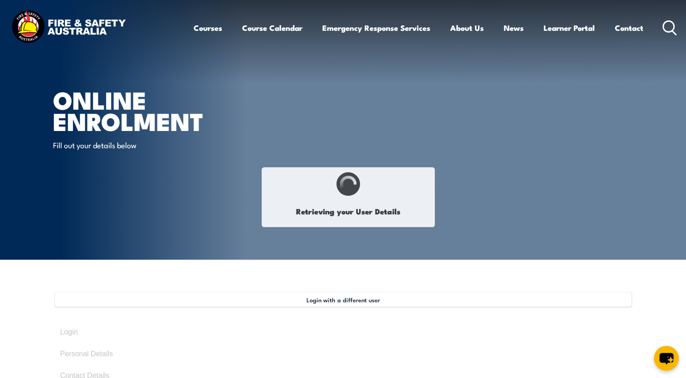
select select "F"
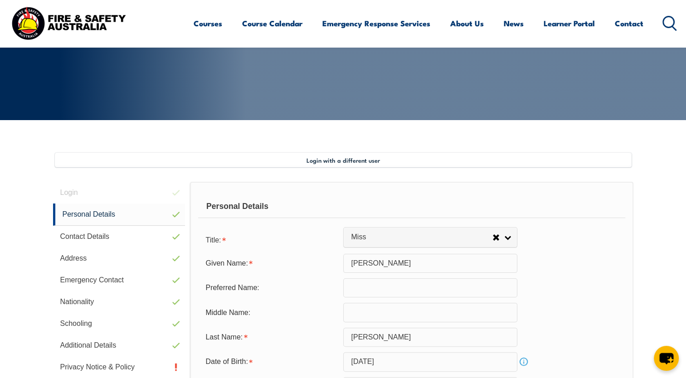
scroll to position [247, 0]
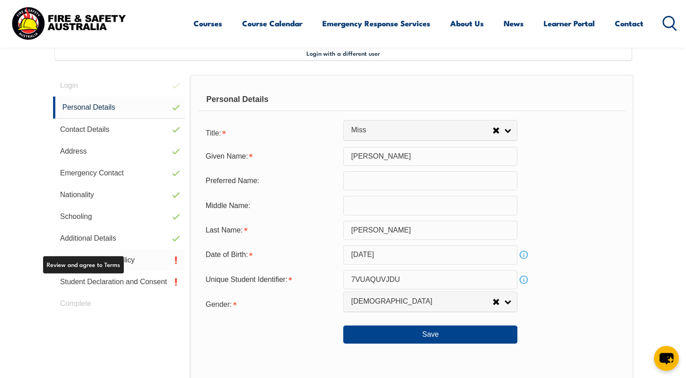
click at [141, 264] on link "Privacy Notice & Policy" at bounding box center [119, 260] width 132 height 22
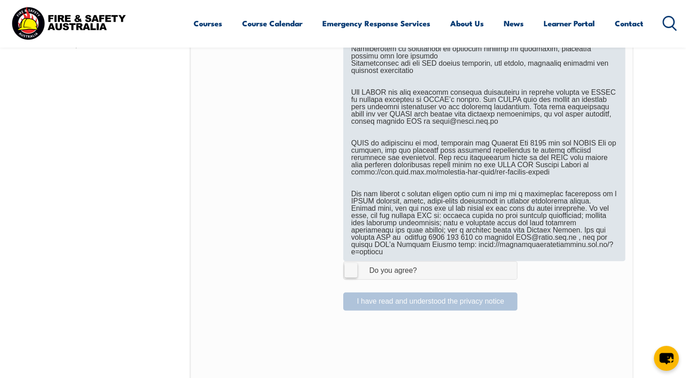
scroll to position [508, 0]
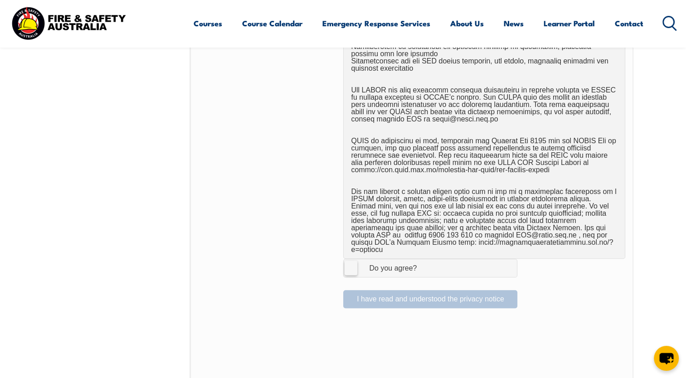
click at [351, 261] on label "I Agree Do you agree?" at bounding box center [430, 268] width 174 height 18
click at [424, 261] on input "I Agree Do you agree?" at bounding box center [431, 267] width 15 height 17
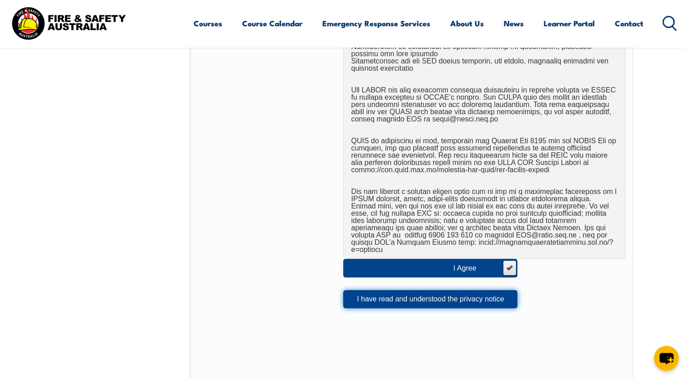
click at [366, 297] on button "I have read and understood the privacy notice" at bounding box center [430, 299] width 174 height 18
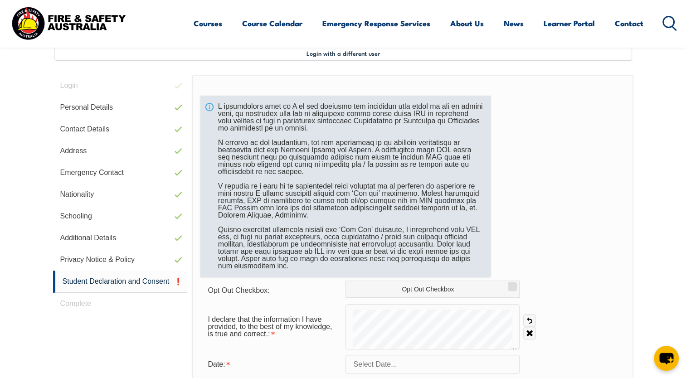
scroll to position [290, 0]
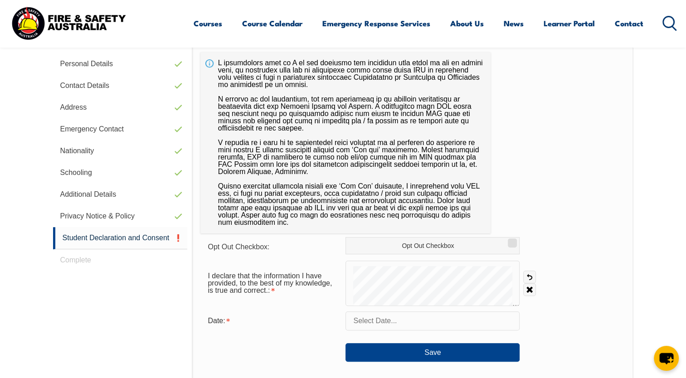
click at [381, 317] on input "text" at bounding box center [433, 321] width 174 height 19
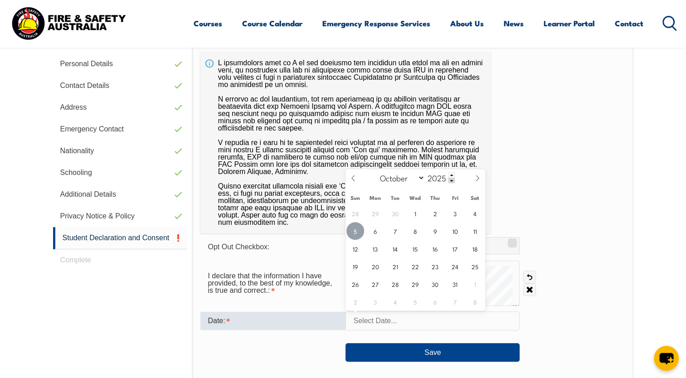
click at [359, 233] on span "5" at bounding box center [355, 231] width 18 height 18
type input "[DATE]"
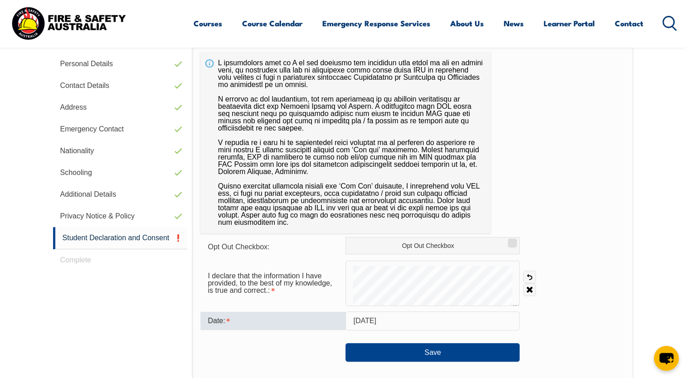
click at [304, 347] on div at bounding box center [272, 349] width 145 height 10
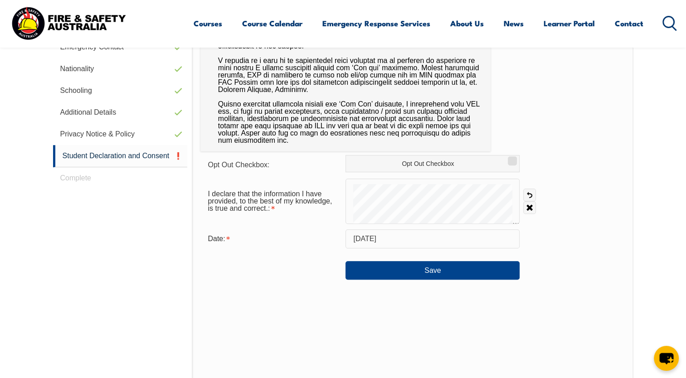
scroll to position [374, 0]
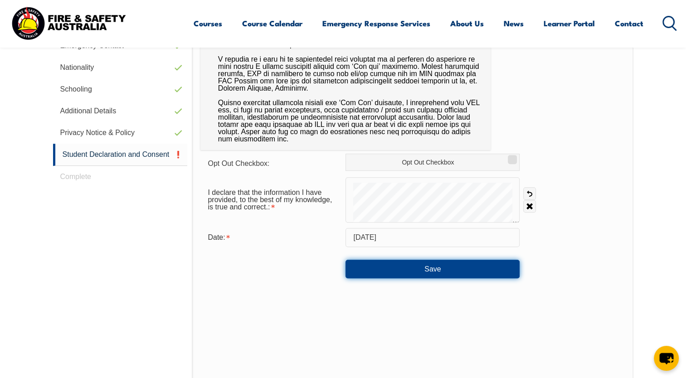
click at [401, 268] on button "Save" at bounding box center [433, 269] width 174 height 18
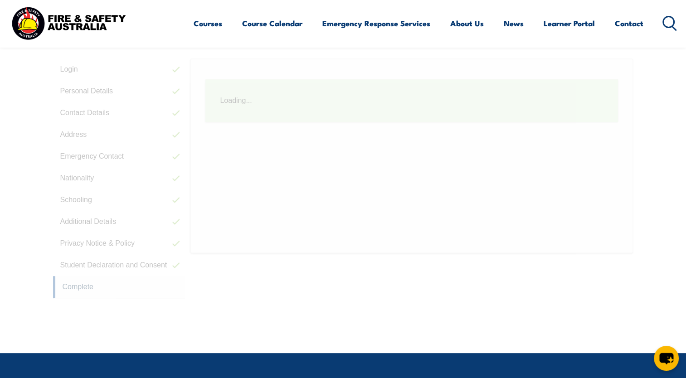
scroll to position [247, 0]
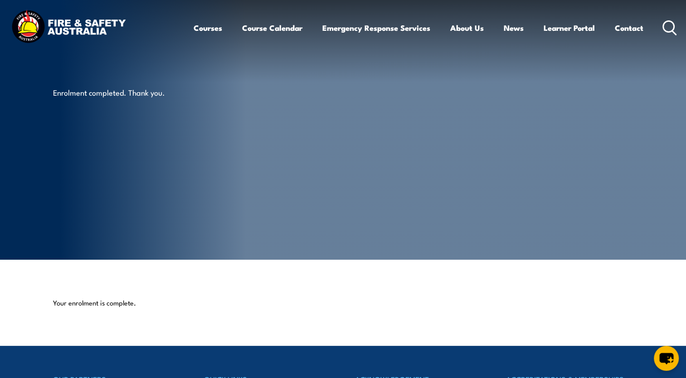
click at [112, 10] on img at bounding box center [68, 27] width 119 height 39
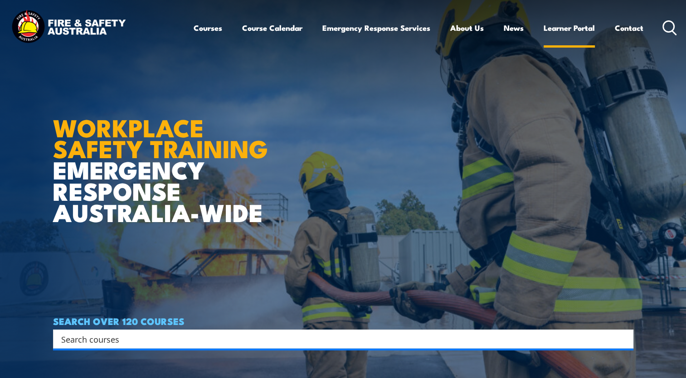
click at [568, 25] on link "Learner Portal" at bounding box center [569, 28] width 51 height 24
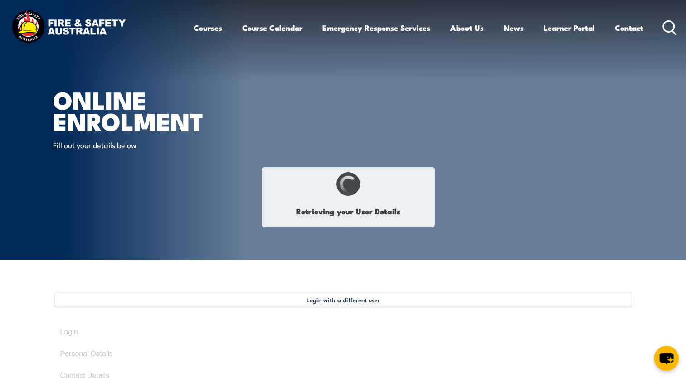
select select "Miss"
type input "[PERSON_NAME]"
type input "[DATE]"
type input "7VUAQUVJDU"
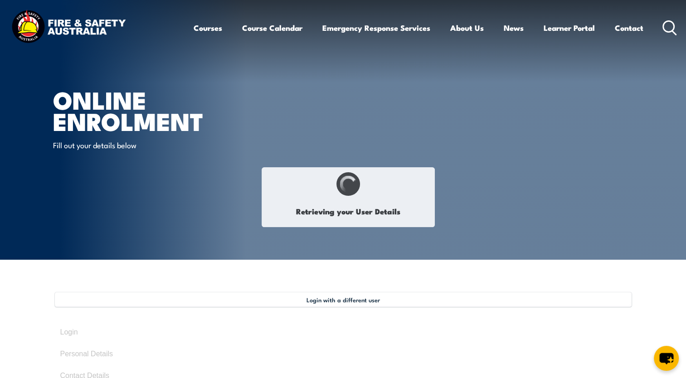
select select "F"
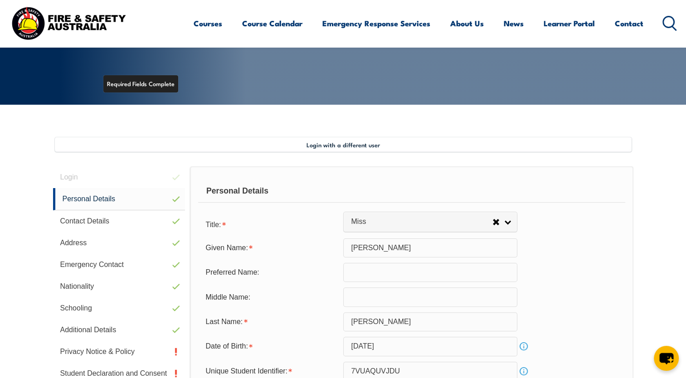
scroll to position [247, 0]
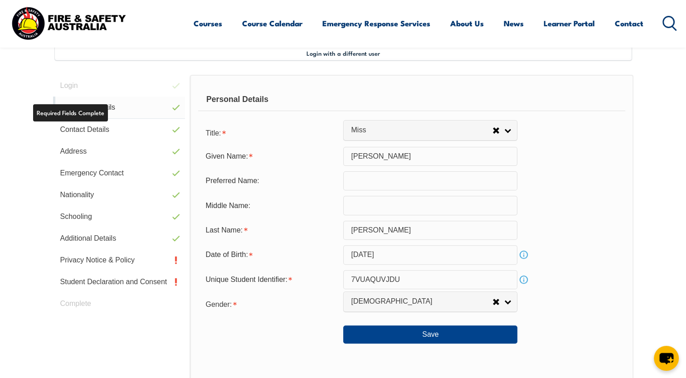
click at [105, 112] on link "Personal Details" at bounding box center [119, 108] width 132 height 22
click at [99, 131] on link "Contact Details" at bounding box center [119, 130] width 132 height 22
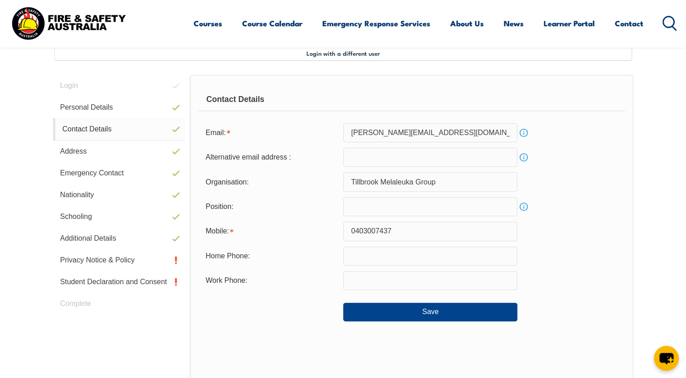
click at [99, 131] on link "Contact Details" at bounding box center [119, 129] width 132 height 22
click at [383, 137] on input "alana.a.s@outlook.com" at bounding box center [430, 132] width 174 height 19
click at [467, 133] on input "alana.a.s@outlook.com" at bounding box center [430, 132] width 174 height 19
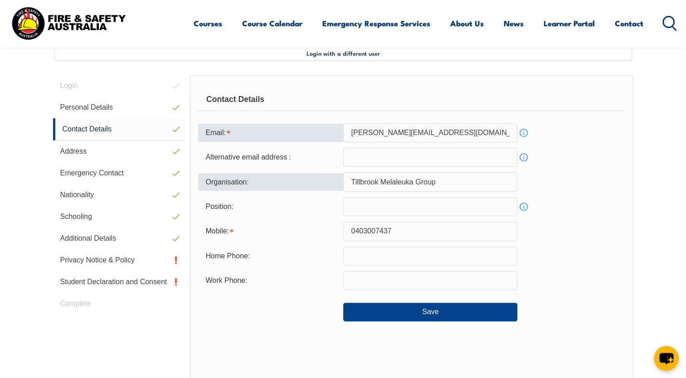
click at [285, 174] on div "Organisation:" at bounding box center [270, 181] width 145 height 17
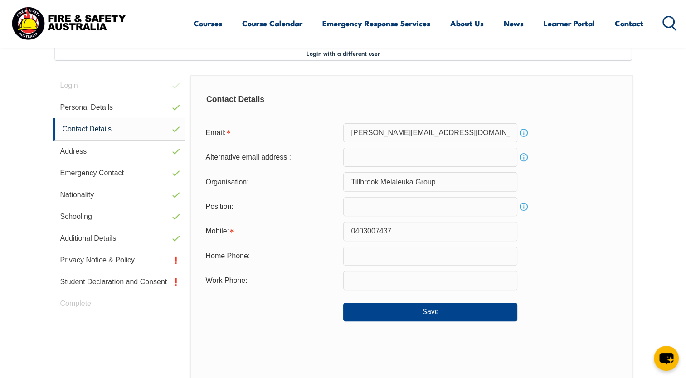
click at [372, 233] on input "0403007437" at bounding box center [430, 231] width 174 height 19
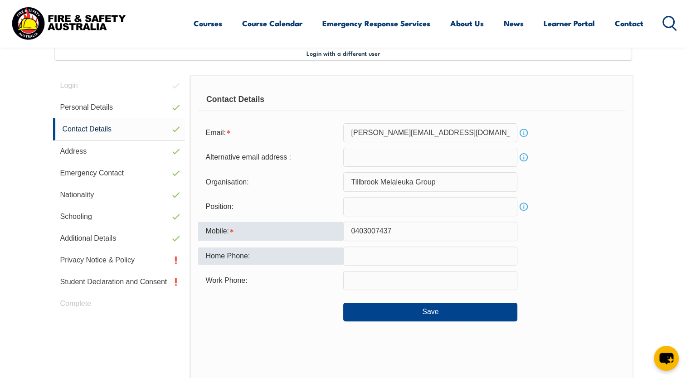
click at [310, 258] on div "Home Phone:" at bounding box center [270, 256] width 145 height 17
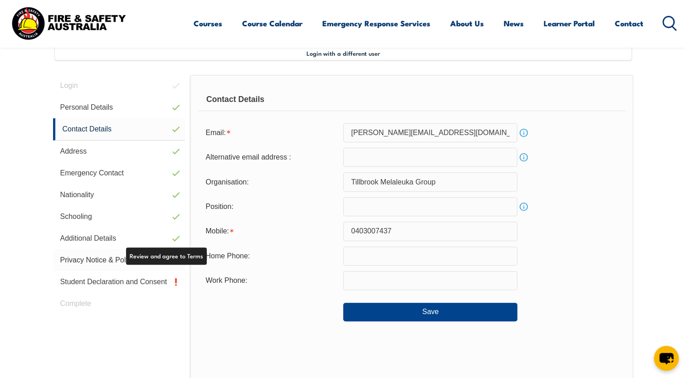
click at [100, 260] on link "Privacy Notice & Policy" at bounding box center [119, 260] width 132 height 22
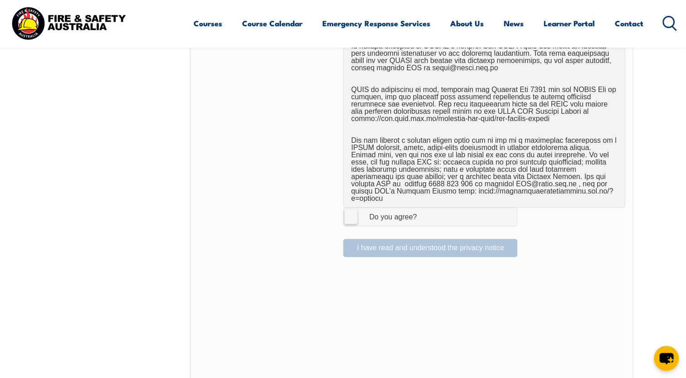
scroll to position [564, 0]
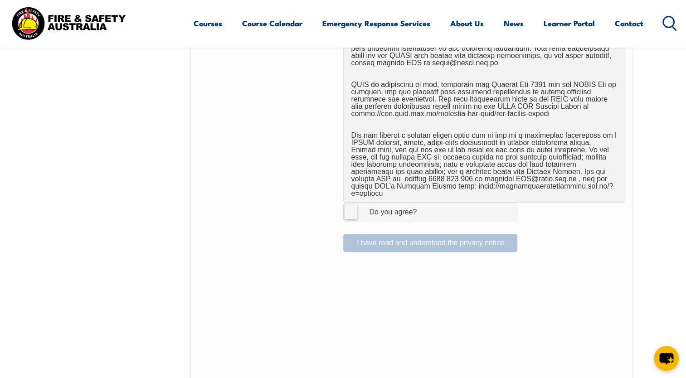
click at [346, 203] on label "I Agree Do you agree?" at bounding box center [430, 212] width 174 height 18
click at [424, 203] on input "I Agree Do you agree?" at bounding box center [431, 211] width 15 height 17
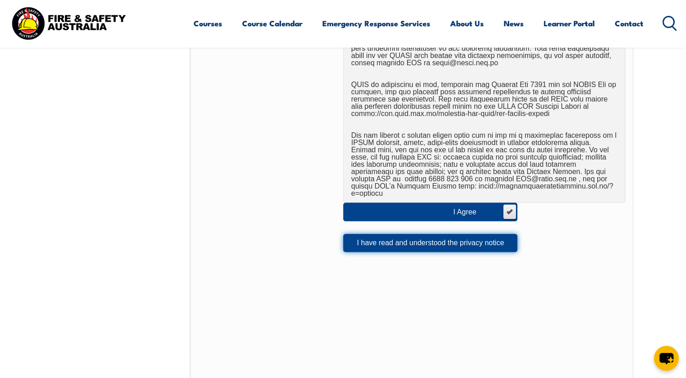
click at [410, 235] on button "I have read and understood the privacy notice" at bounding box center [430, 243] width 174 height 18
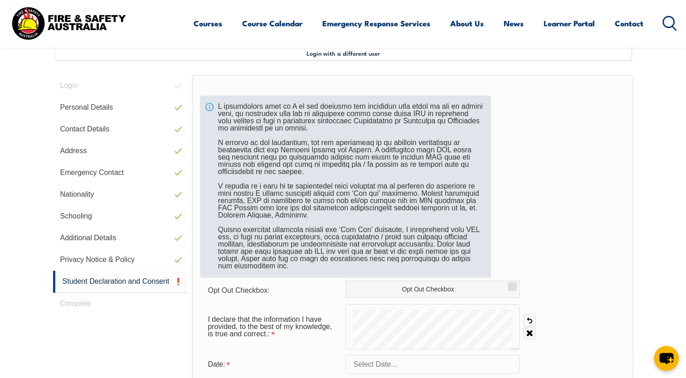
scroll to position [334, 0]
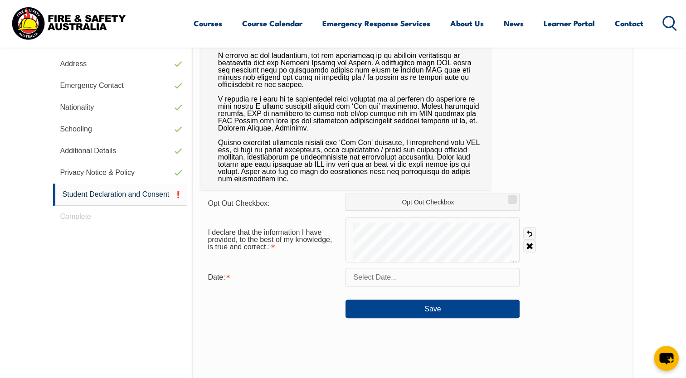
click at [399, 269] on input "text" at bounding box center [433, 277] width 174 height 19
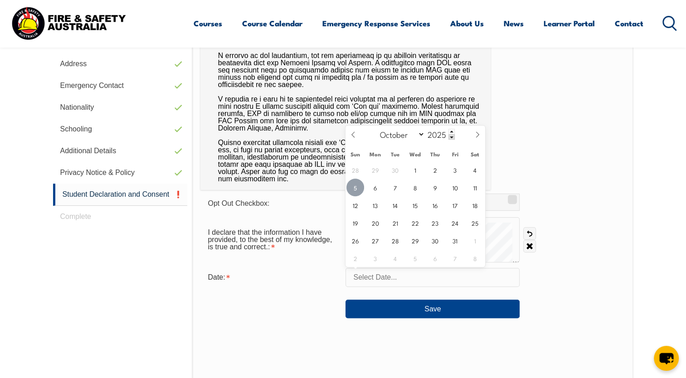
click at [359, 195] on span "5" at bounding box center [355, 188] width 18 height 18
type input "October 5, 2025"
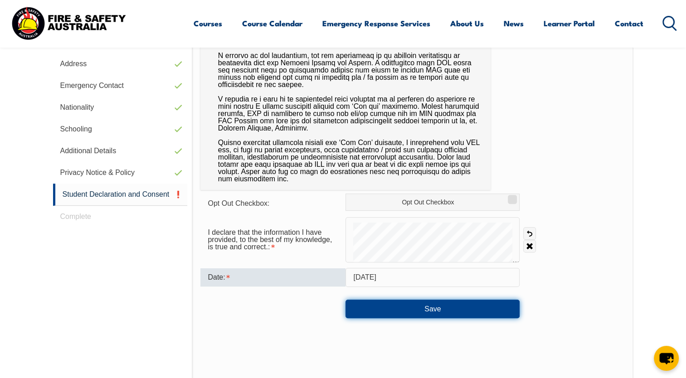
click at [366, 310] on button "Save" at bounding box center [433, 309] width 174 height 18
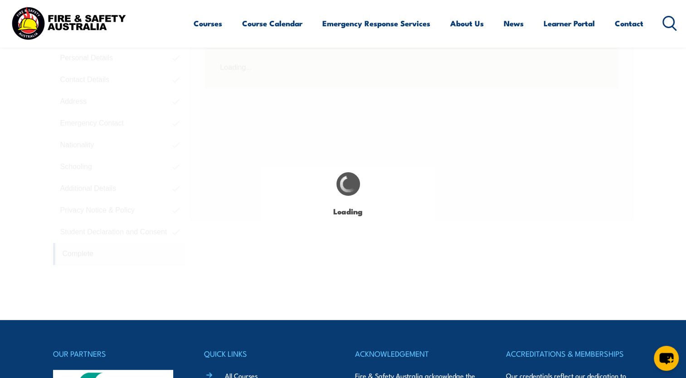
scroll to position [247, 0]
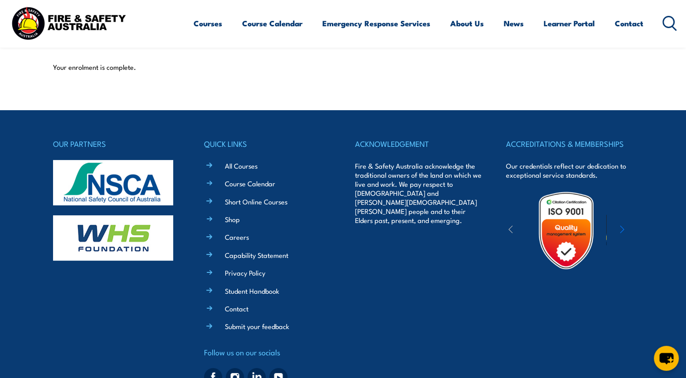
scroll to position [274, 0]
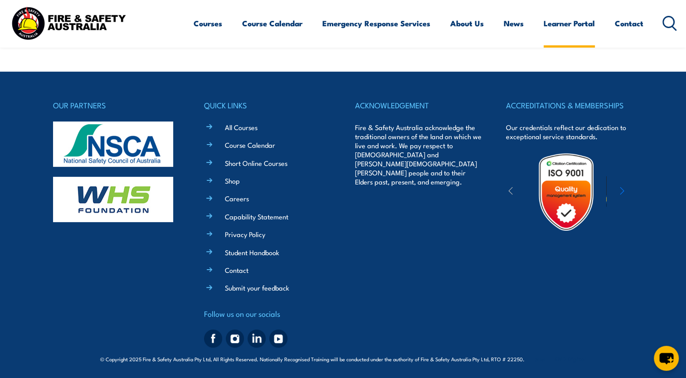
click at [566, 32] on link "Learner Portal" at bounding box center [569, 23] width 51 height 24
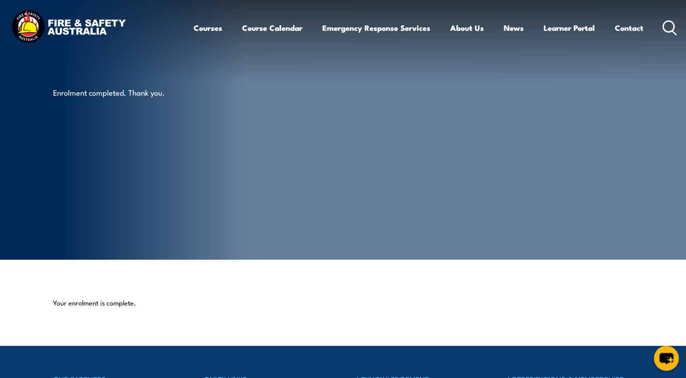
click at [72, 24] on img at bounding box center [68, 27] width 119 height 39
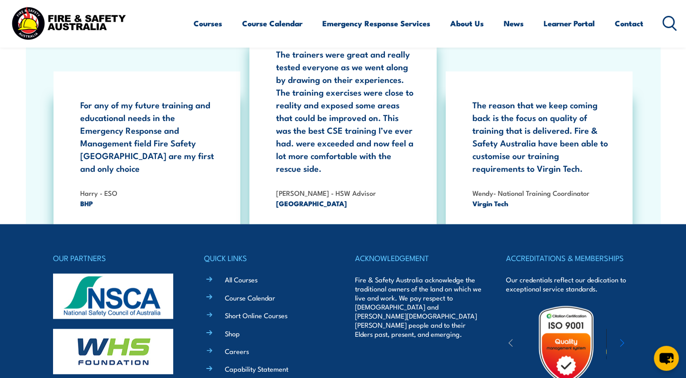
scroll to position [2018, 0]
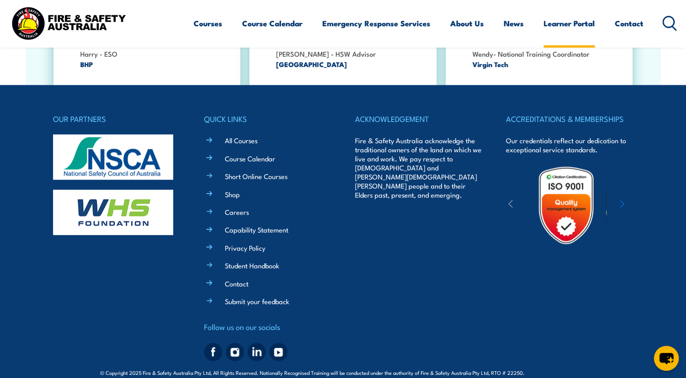
click at [583, 26] on link "Learner Portal" at bounding box center [569, 23] width 51 height 24
click at [571, 19] on link "Learner Portal" at bounding box center [569, 23] width 51 height 24
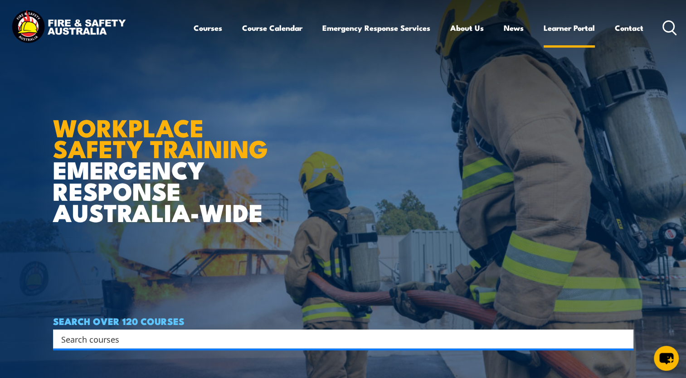
click at [561, 25] on link "Learner Portal" at bounding box center [569, 28] width 51 height 24
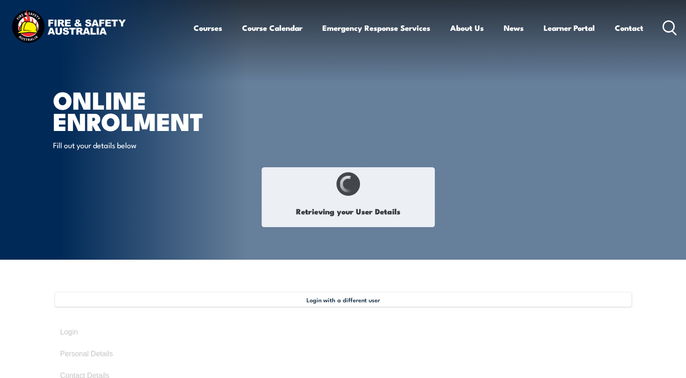
select select "Miss"
type input "Alana"
type input "Sutherland"
type input "July 5, 1992"
type input "7VUAQUVJDU"
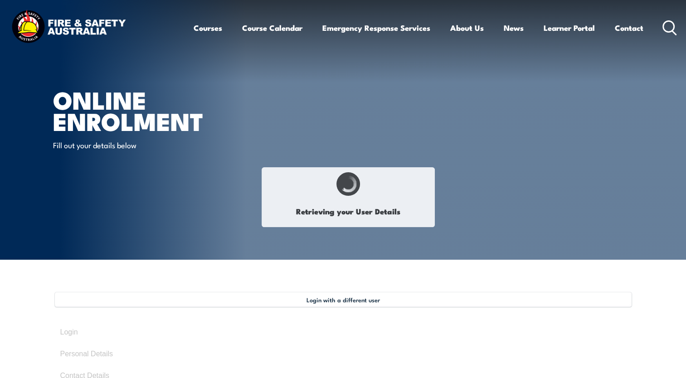
select select "F"
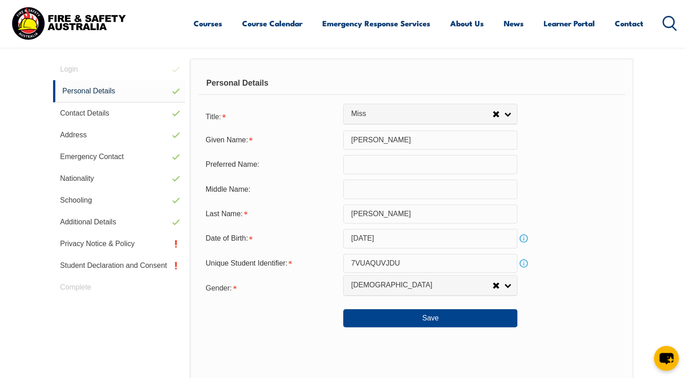
scroll to position [265, 0]
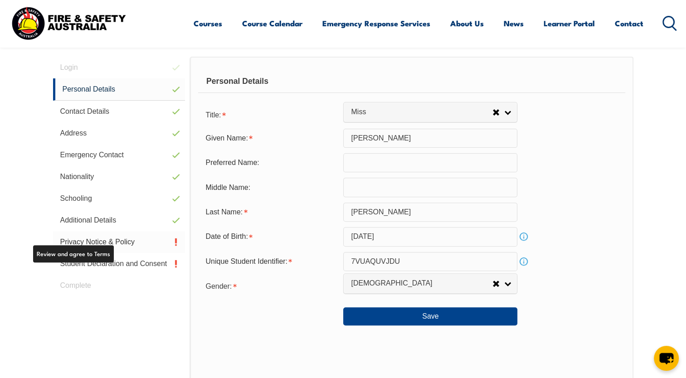
click at [106, 242] on link "Privacy Notice & Policy" at bounding box center [119, 242] width 132 height 22
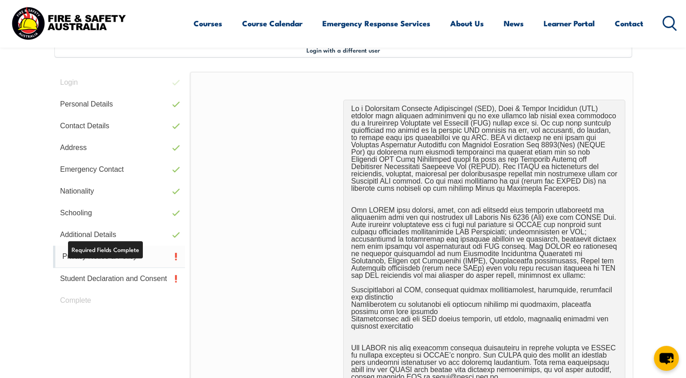
scroll to position [247, 0]
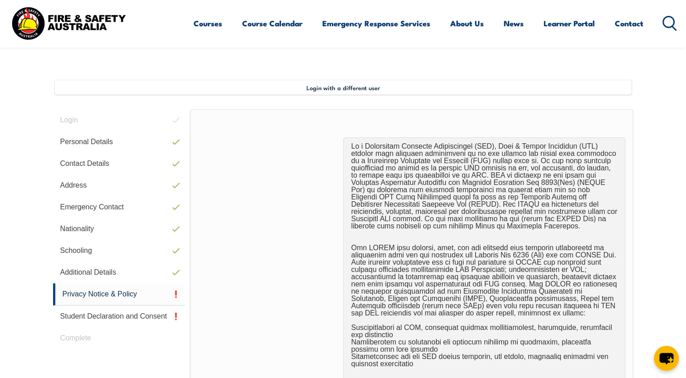
scroll to position [203, 0]
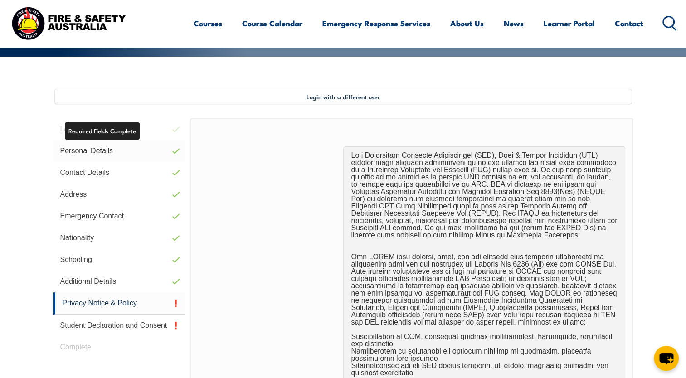
click at [118, 155] on link "Personal Details" at bounding box center [119, 151] width 132 height 22
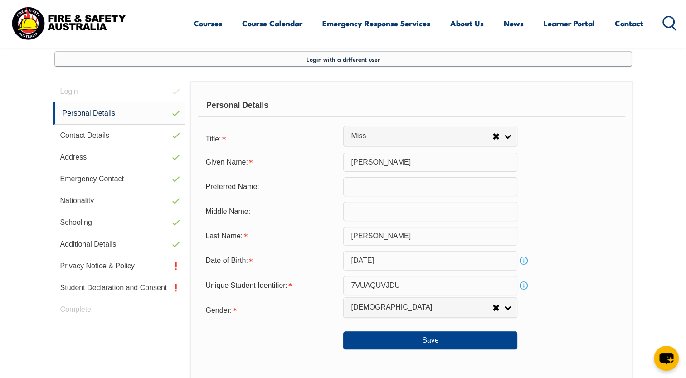
scroll to position [247, 0]
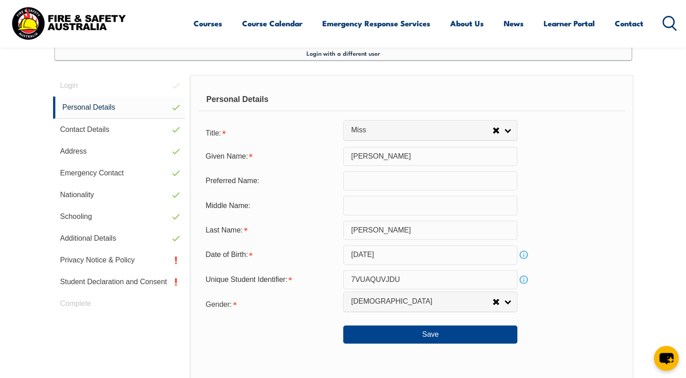
click at [313, 52] on span "Login with a different user" at bounding box center [343, 52] width 73 height 7
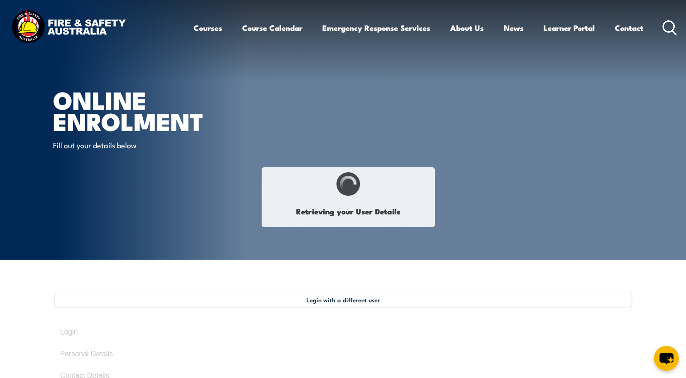
select select "Miss"
type input "Alana"
type input "Sutherland"
type input "July 5, 1992"
type input "7VUAQUVJDU"
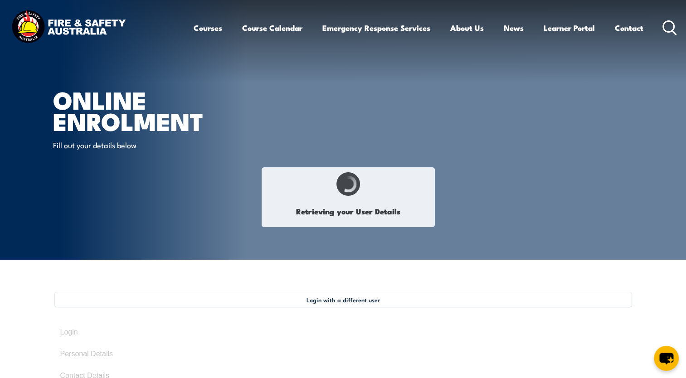
select select "F"
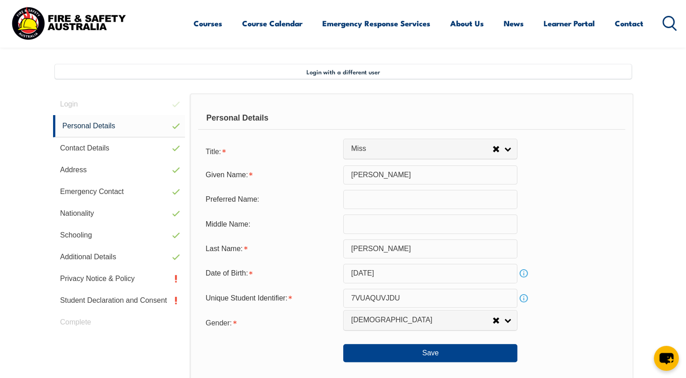
scroll to position [247, 0]
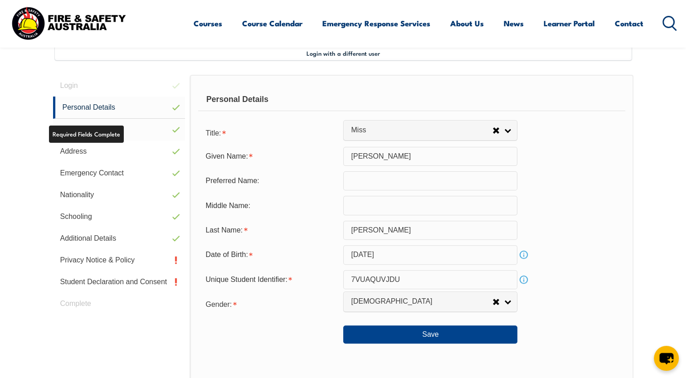
click at [123, 121] on link "Contact Details" at bounding box center [119, 130] width 132 height 22
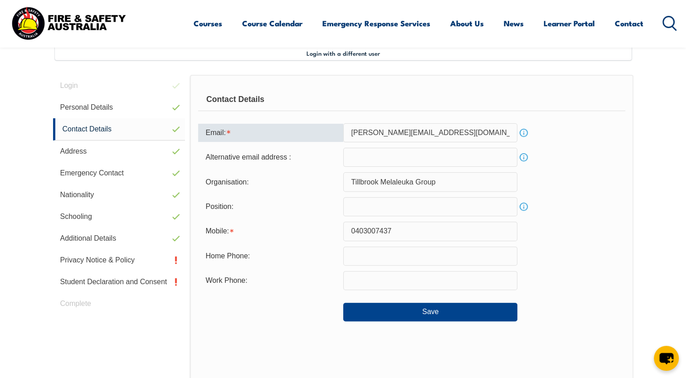
click at [444, 127] on input "alana.a.s@outlook.com" at bounding box center [430, 132] width 174 height 19
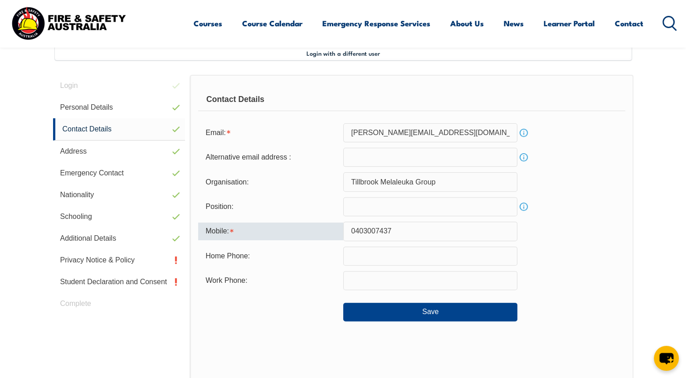
click at [288, 233] on div "Mobile:" at bounding box center [270, 231] width 145 height 17
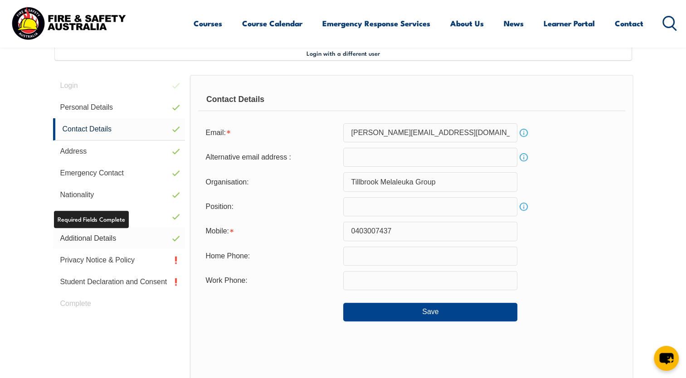
click at [114, 235] on link "Additional Details" at bounding box center [119, 239] width 132 height 22
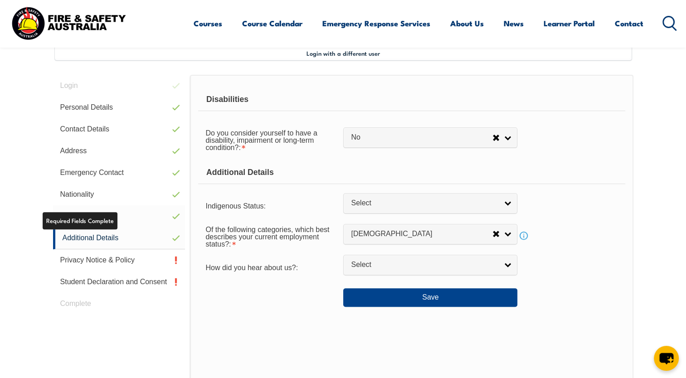
click at [102, 215] on link "Schooling" at bounding box center [119, 216] width 132 height 22
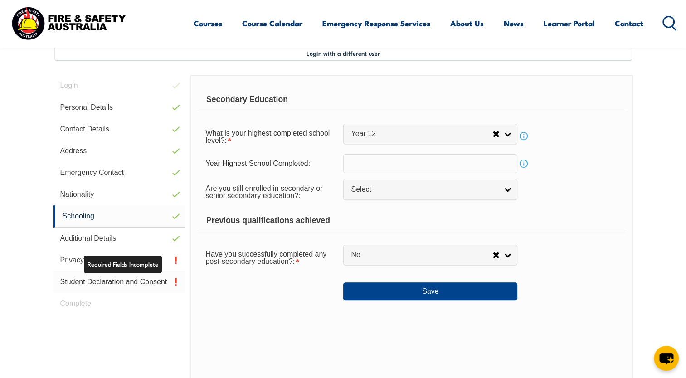
click at [114, 289] on link "Student Declaration and Consent" at bounding box center [119, 282] width 132 height 22
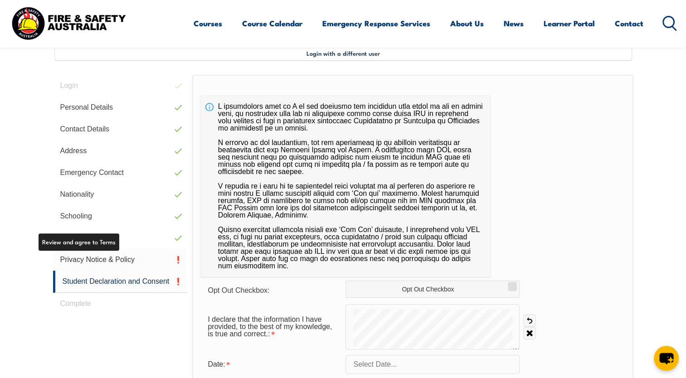
click at [127, 253] on link "Privacy Notice & Policy" at bounding box center [120, 260] width 135 height 22
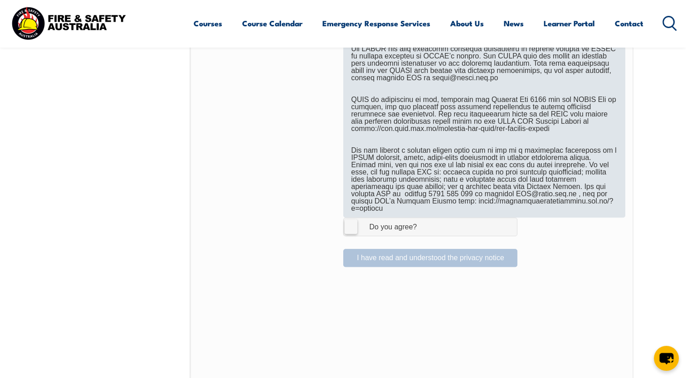
scroll to position [550, 0]
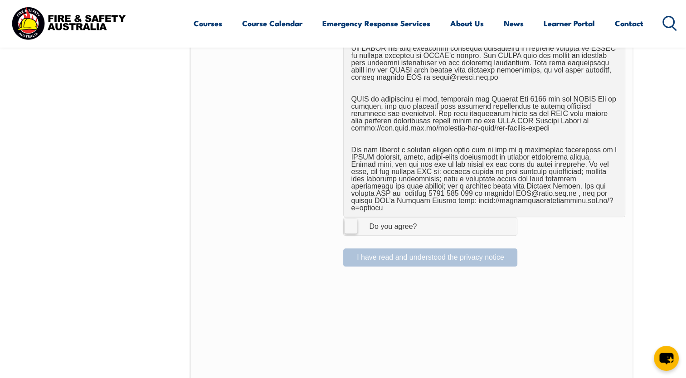
click at [358, 218] on span "I Agree Do you agree?" at bounding box center [384, 226] width 80 height 17
click at [424, 218] on input "I Agree Do you agree?" at bounding box center [431, 226] width 15 height 17
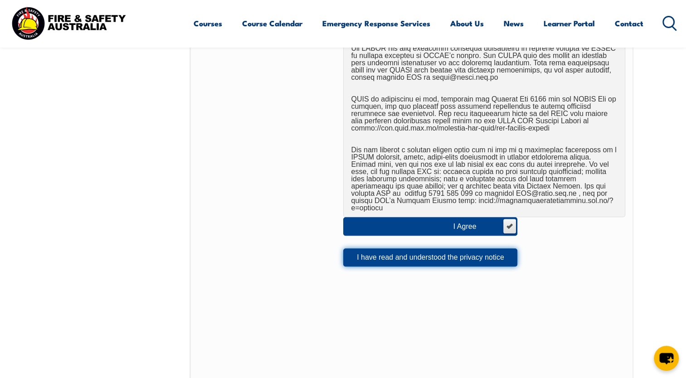
click at [389, 252] on button "I have read and understood the privacy notice" at bounding box center [430, 258] width 174 height 18
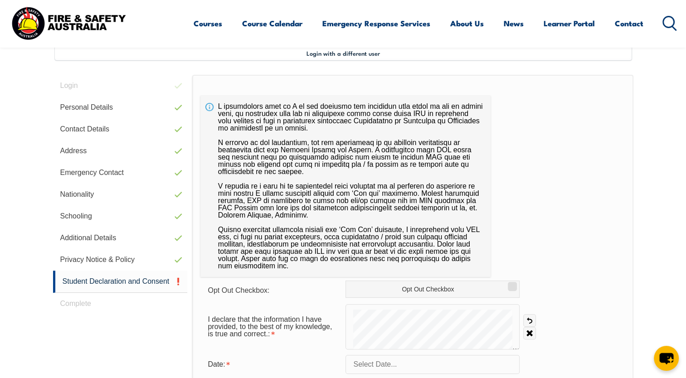
scroll to position [302, 0]
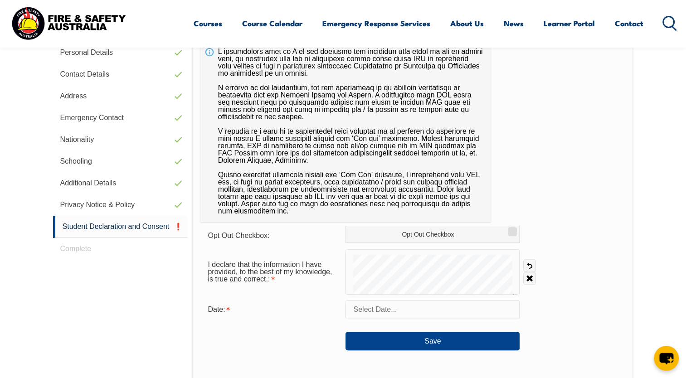
click at [397, 304] on input "text" at bounding box center [433, 309] width 174 height 19
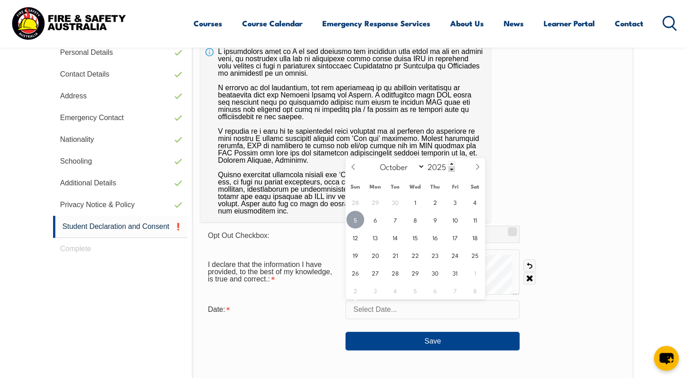
drag, startPoint x: 346, startPoint y: 224, endPoint x: 359, endPoint y: 228, distance: 13.3
click at [359, 228] on div "28 29 30 1 2 3 4 5 6 7 8 9 10 11 12 13 14 15 16 17 18 19 20 21 22 23 24 25 26 2…" at bounding box center [416, 246] width 140 height 106
click at [358, 223] on span "5" at bounding box center [355, 220] width 18 height 18
type input "October 5, 2025"
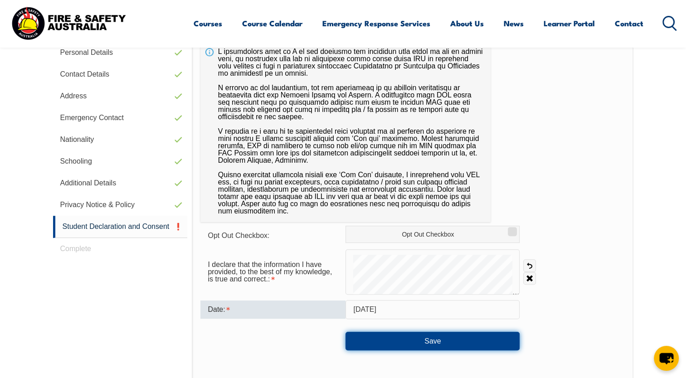
click at [376, 342] on button "Save" at bounding box center [433, 341] width 174 height 18
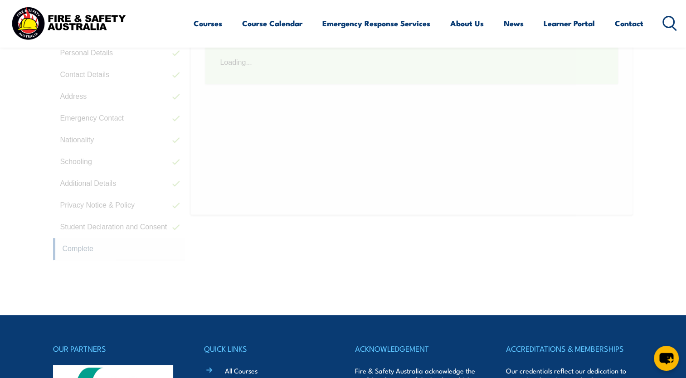
scroll to position [247, 0]
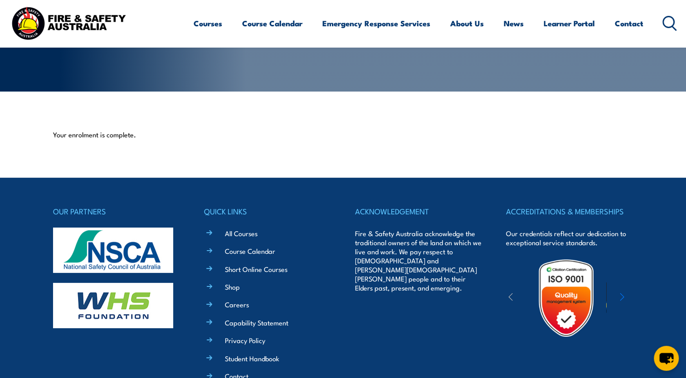
scroll to position [172, 0]
